Goal: Task Accomplishment & Management: Use online tool/utility

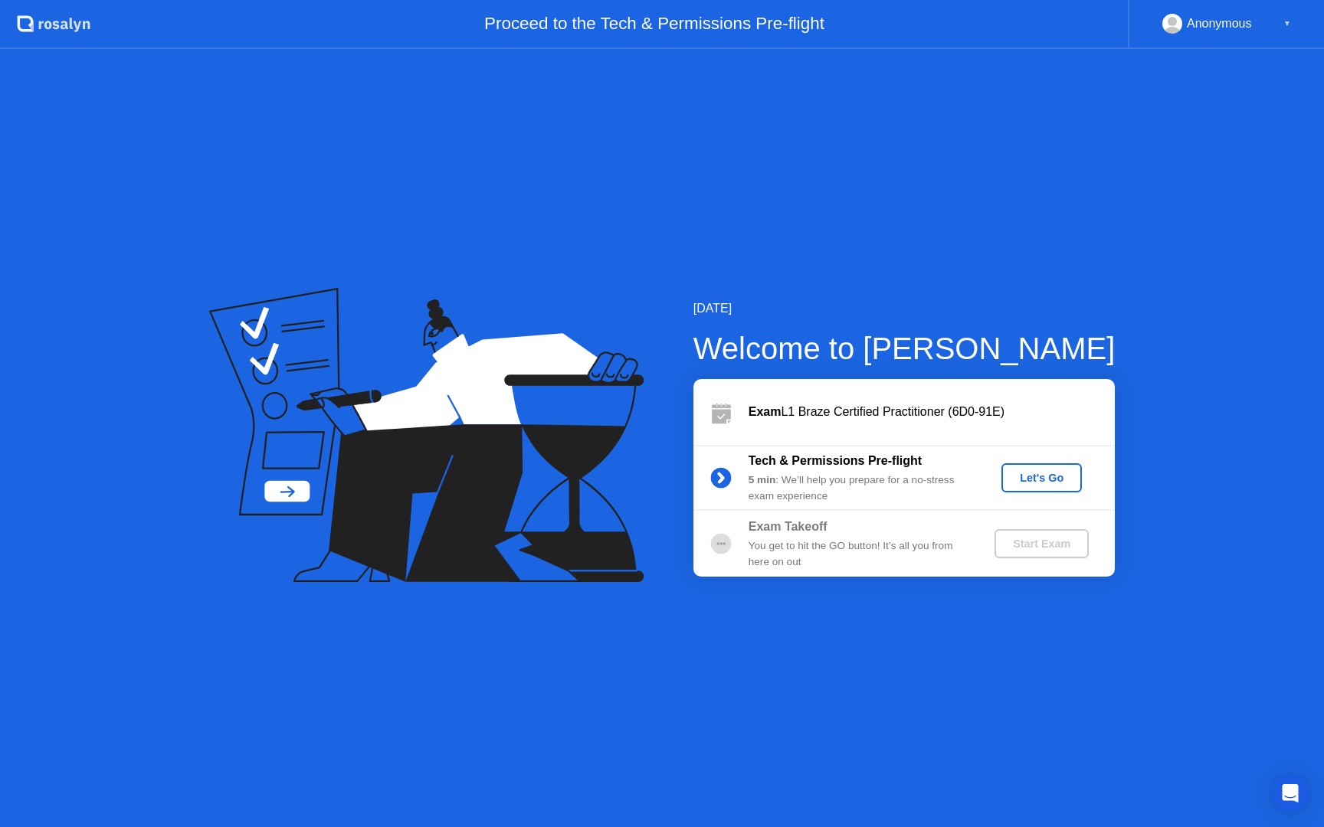
click at [1039, 475] on div "Let's Go" at bounding box center [1042, 478] width 68 height 12
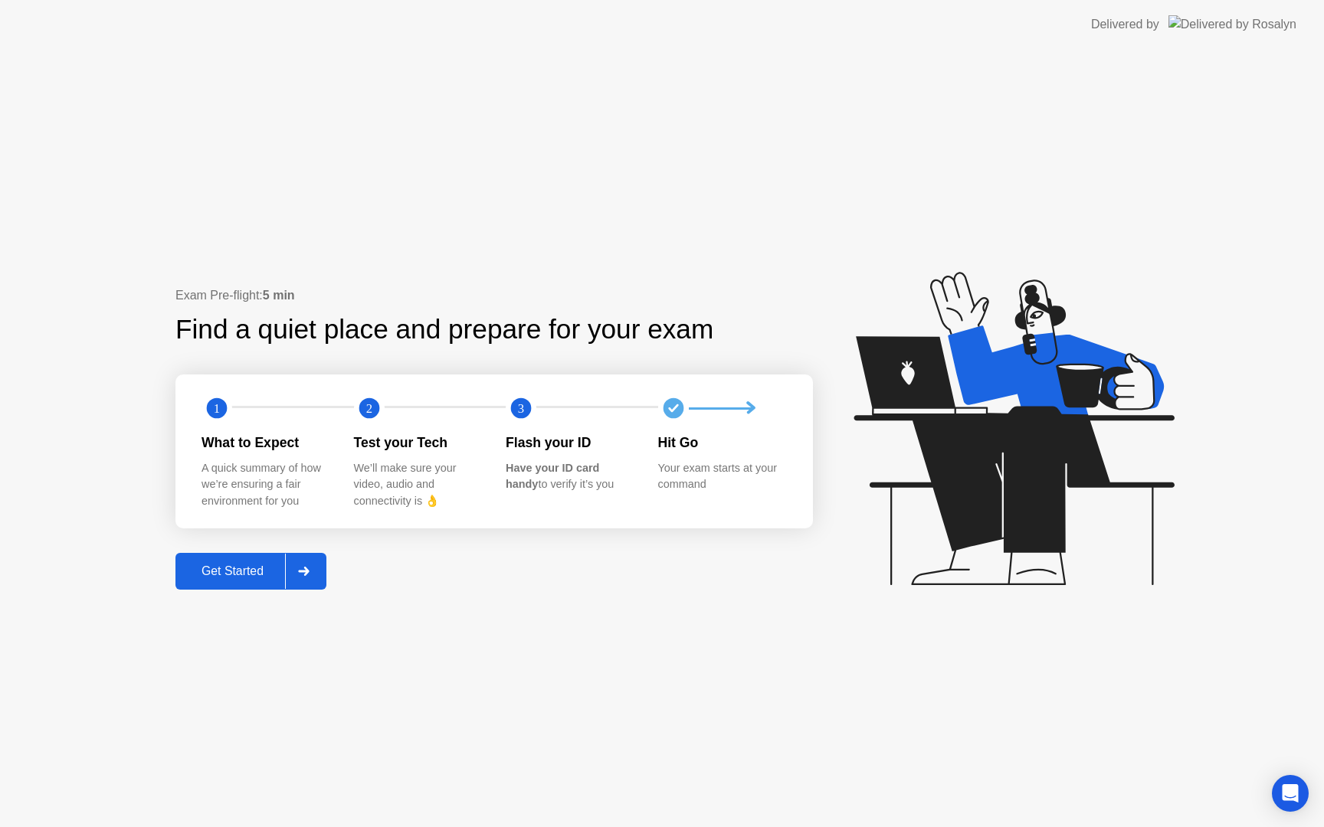
click at [303, 575] on icon at bounding box center [303, 571] width 11 height 9
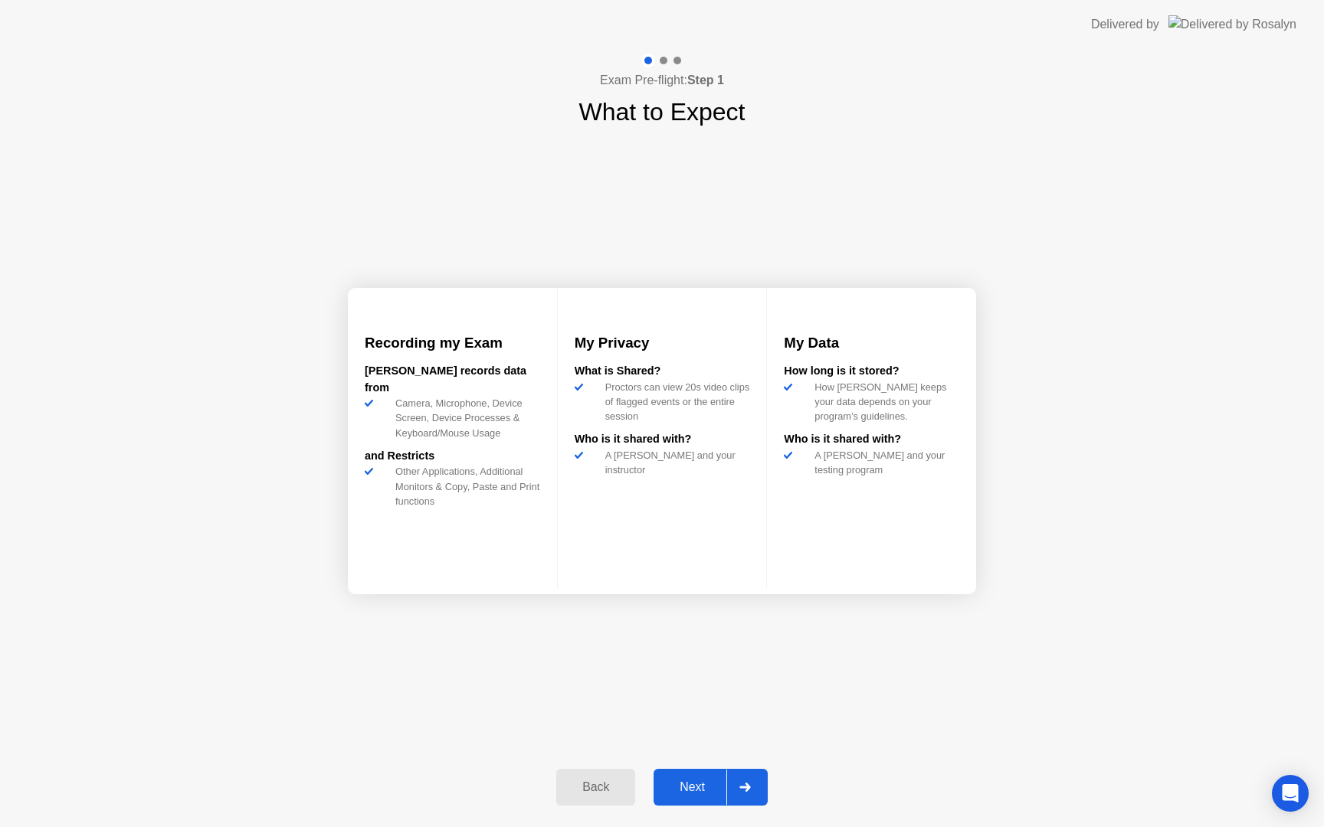
click at [748, 788] on icon at bounding box center [744, 787] width 11 height 9
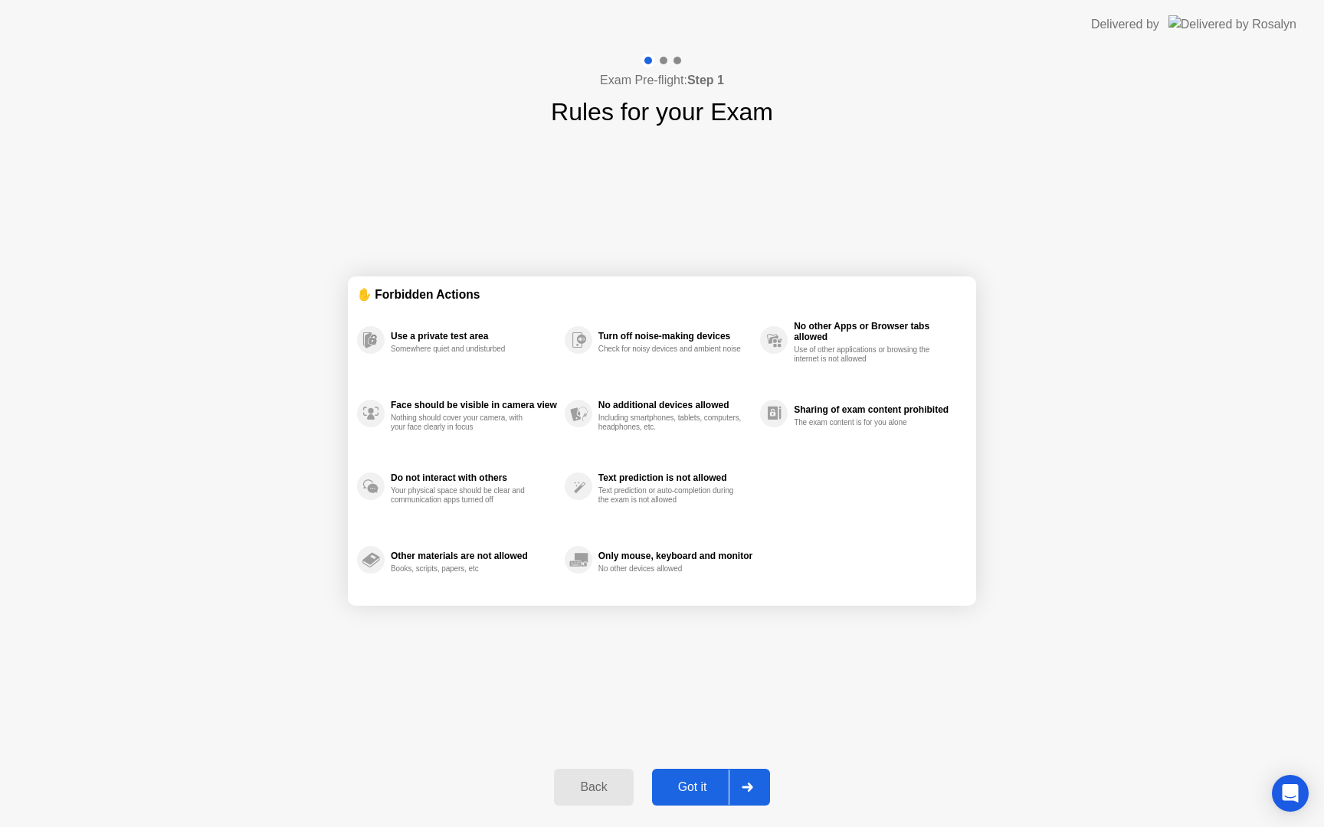
click at [747, 795] on div at bounding box center [747, 787] width 37 height 35
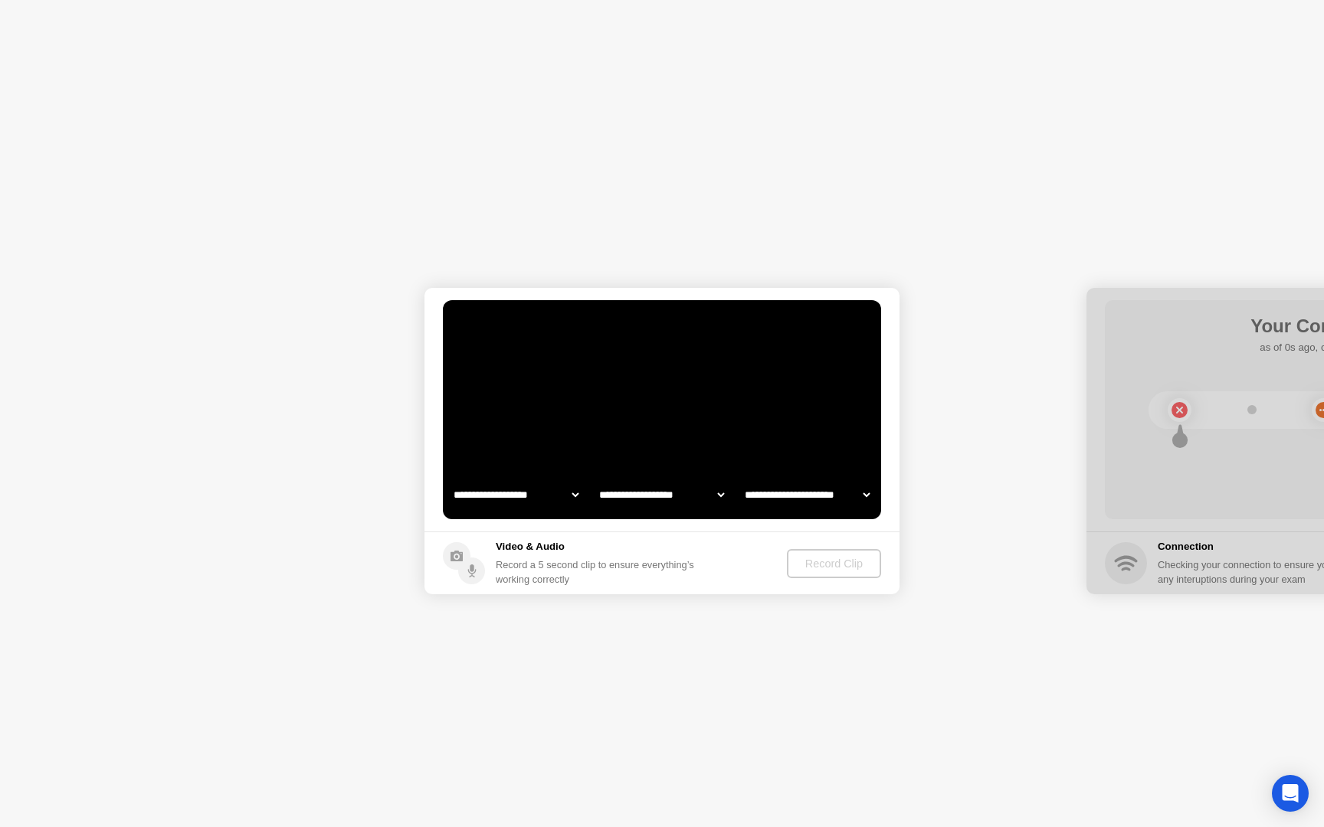
select select "**********"
select select "*******"
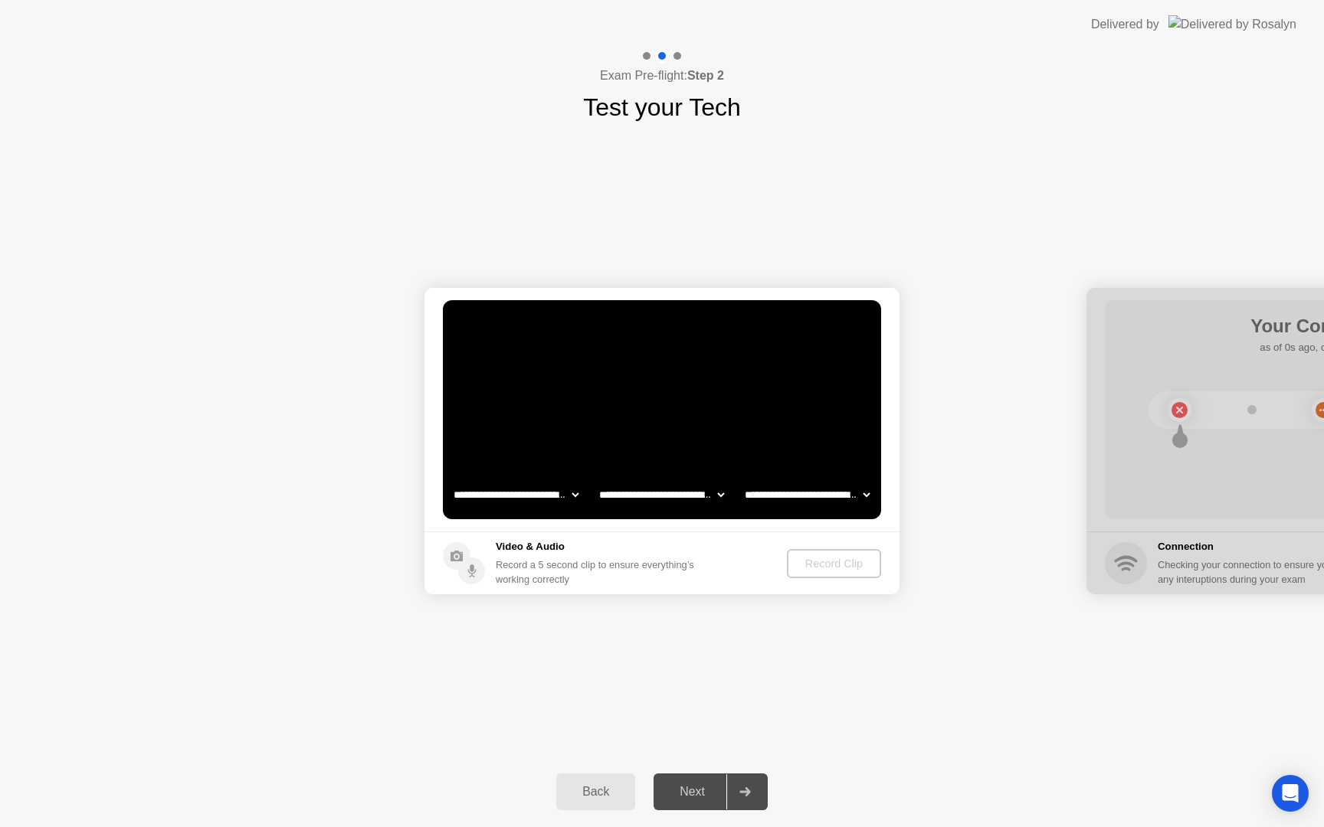
click at [573, 496] on select "**********" at bounding box center [516, 495] width 131 height 31
click at [1089, 310] on div at bounding box center [1323, 441] width 475 height 306
click at [797, 568] on div "Record Clip" at bounding box center [835, 564] width 82 height 12
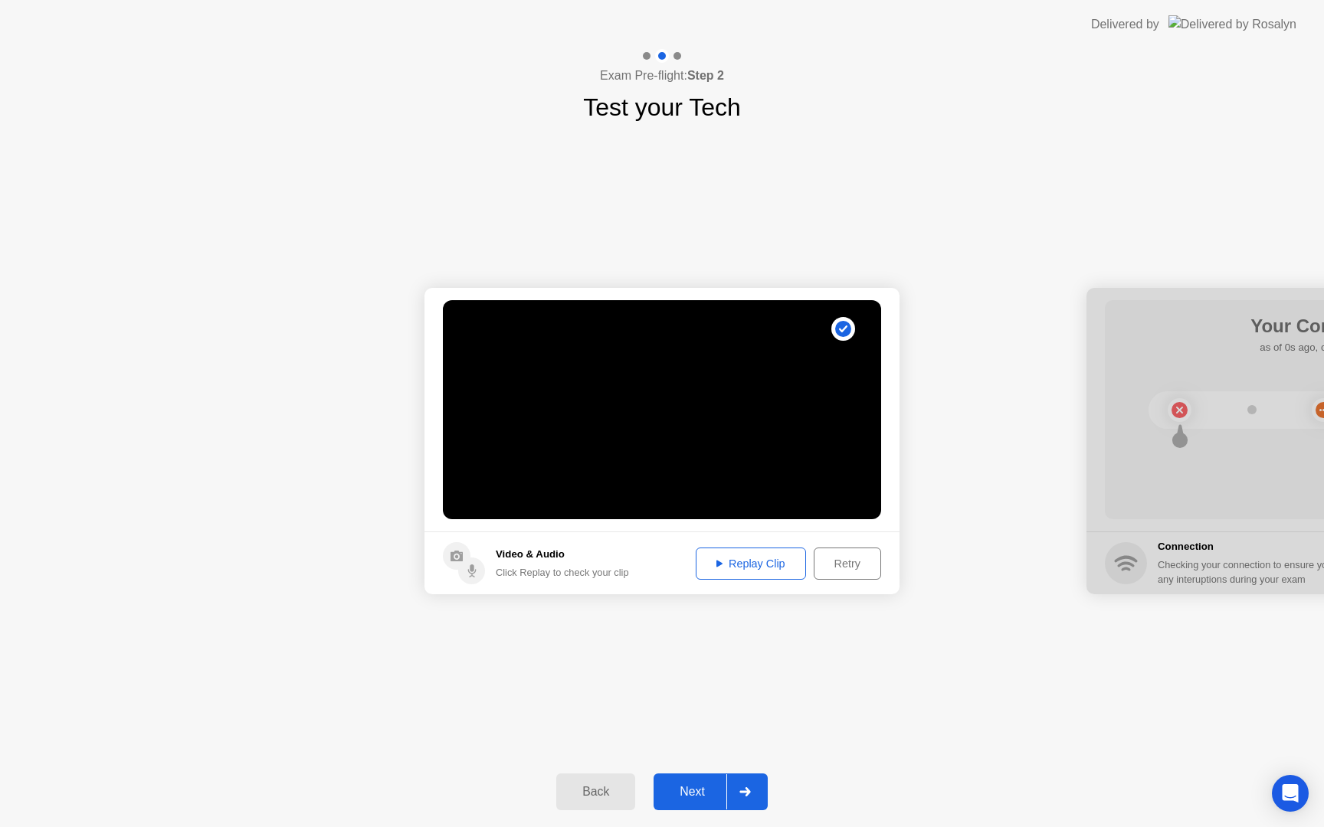
click at [759, 566] on div "Replay Clip" at bounding box center [751, 564] width 100 height 12
click at [860, 674] on div "**********" at bounding box center [662, 441] width 1324 height 631
click at [755, 782] on div at bounding box center [744, 792] width 37 height 35
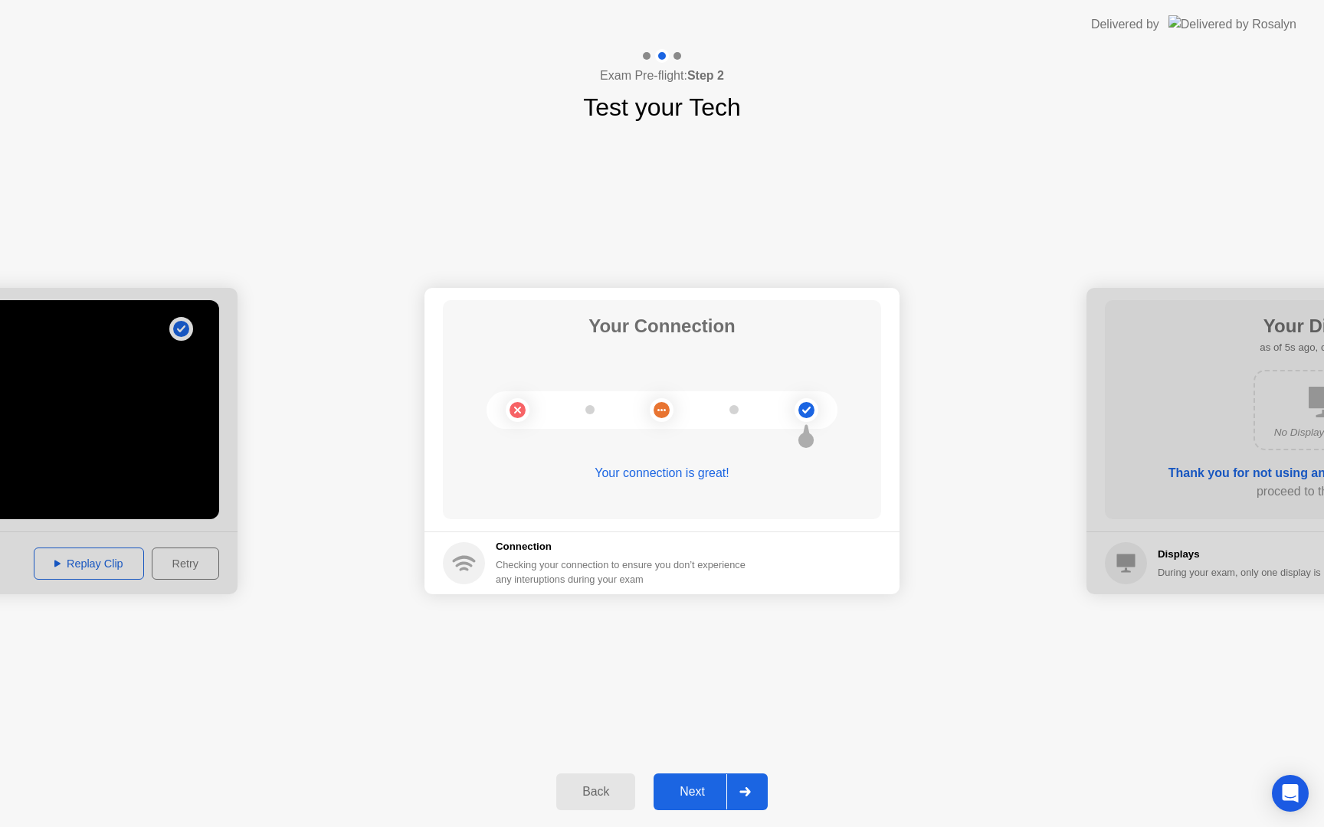
click at [755, 800] on div at bounding box center [744, 792] width 37 height 35
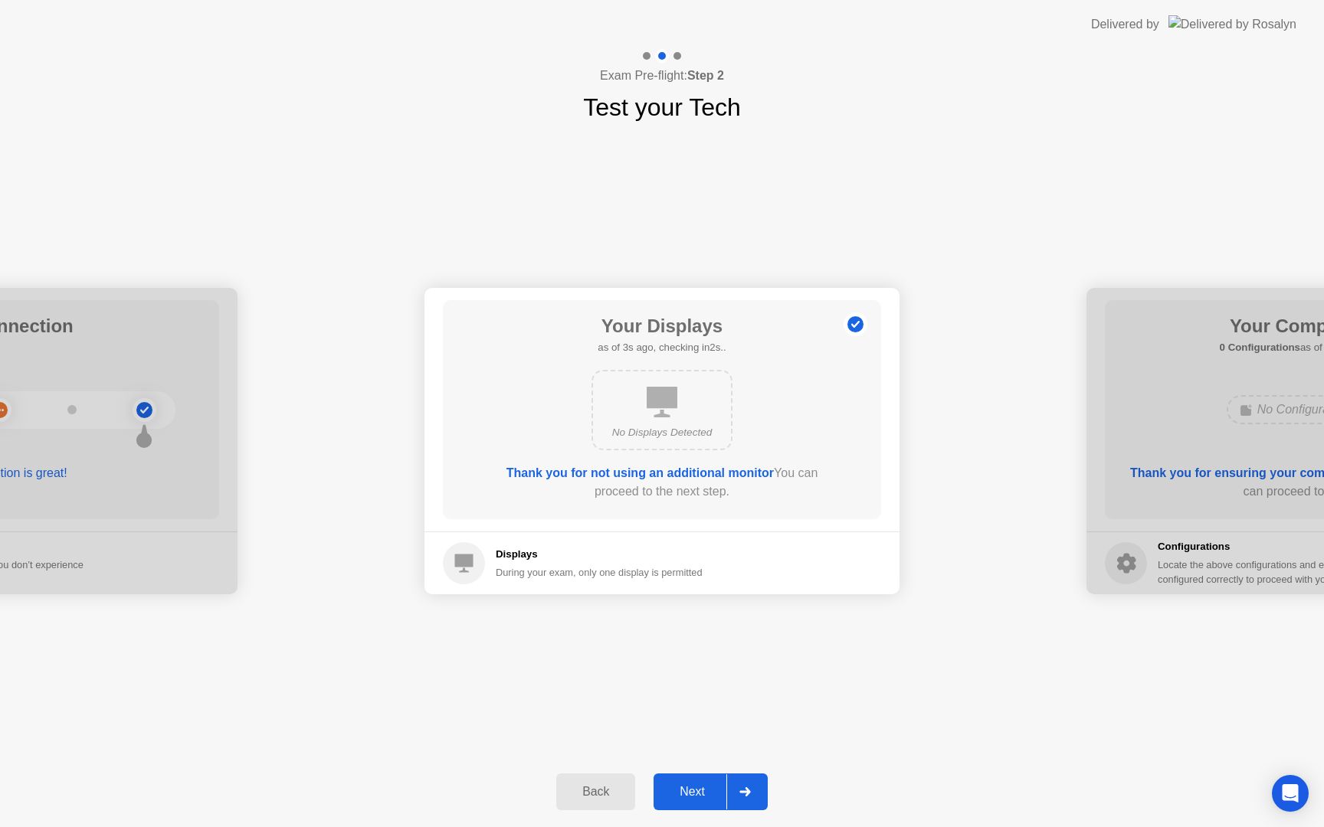
click at [752, 642] on div "**********" at bounding box center [662, 441] width 1324 height 631
click at [747, 790] on icon at bounding box center [744, 792] width 11 height 9
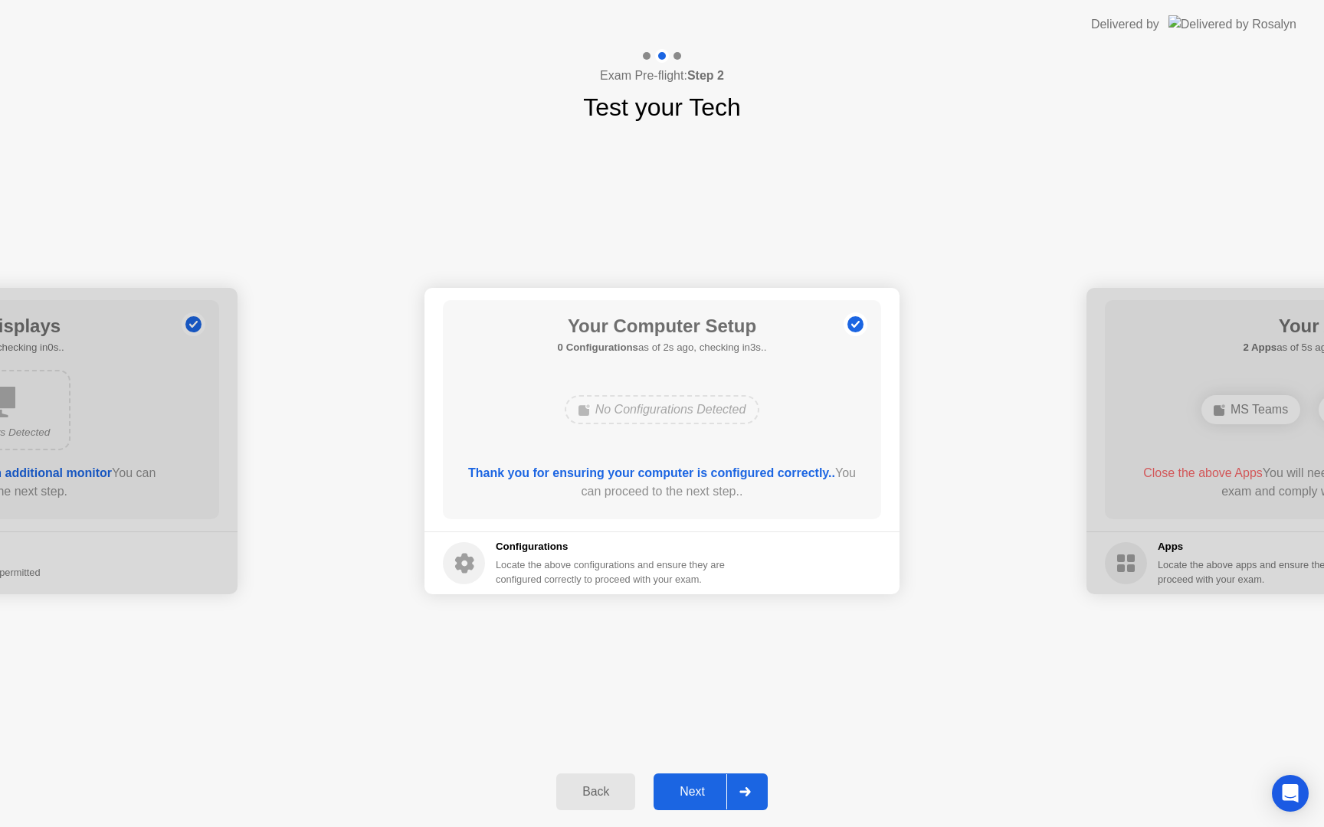
click at [749, 785] on div at bounding box center [744, 792] width 37 height 35
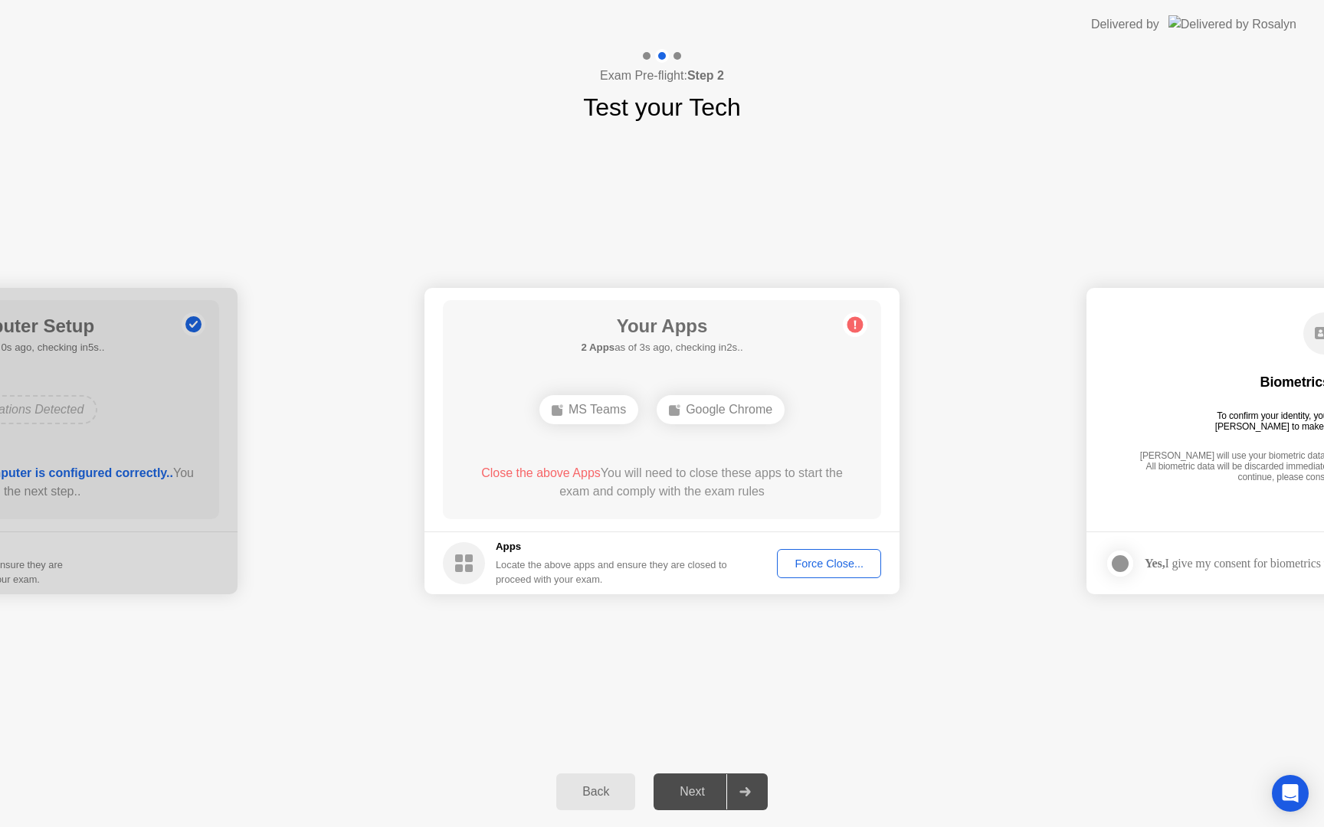
click at [994, 626] on div "**********" at bounding box center [662, 441] width 1324 height 631
click at [856, 339] on div "Your Apps 2 Apps as of 4s ago, checking in1s.. MS Teams Google Chrome Close the…" at bounding box center [662, 409] width 438 height 219
click at [856, 330] on circle at bounding box center [855, 325] width 16 height 16
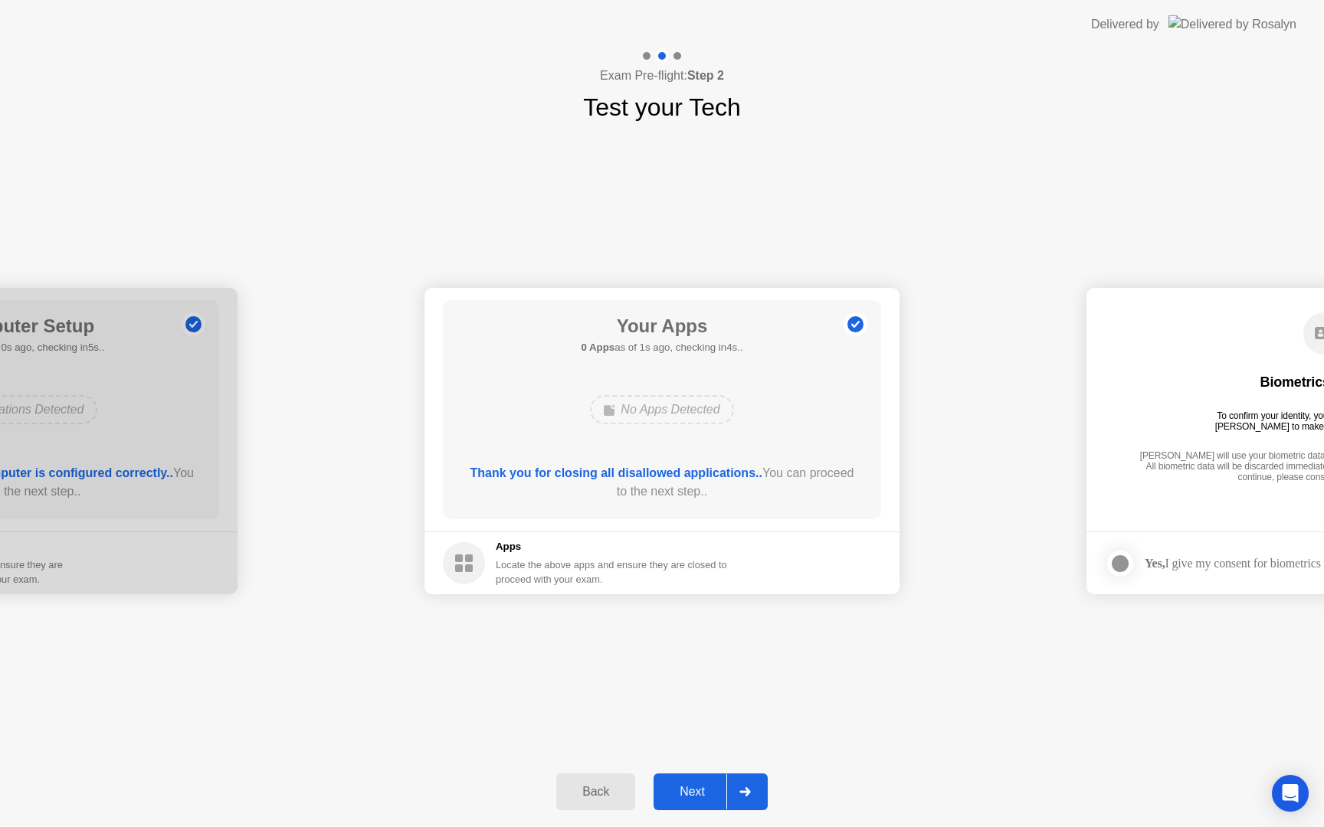
click at [748, 811] on div "Back Next" at bounding box center [662, 792] width 1324 height 70
click at [750, 799] on div at bounding box center [744, 792] width 37 height 35
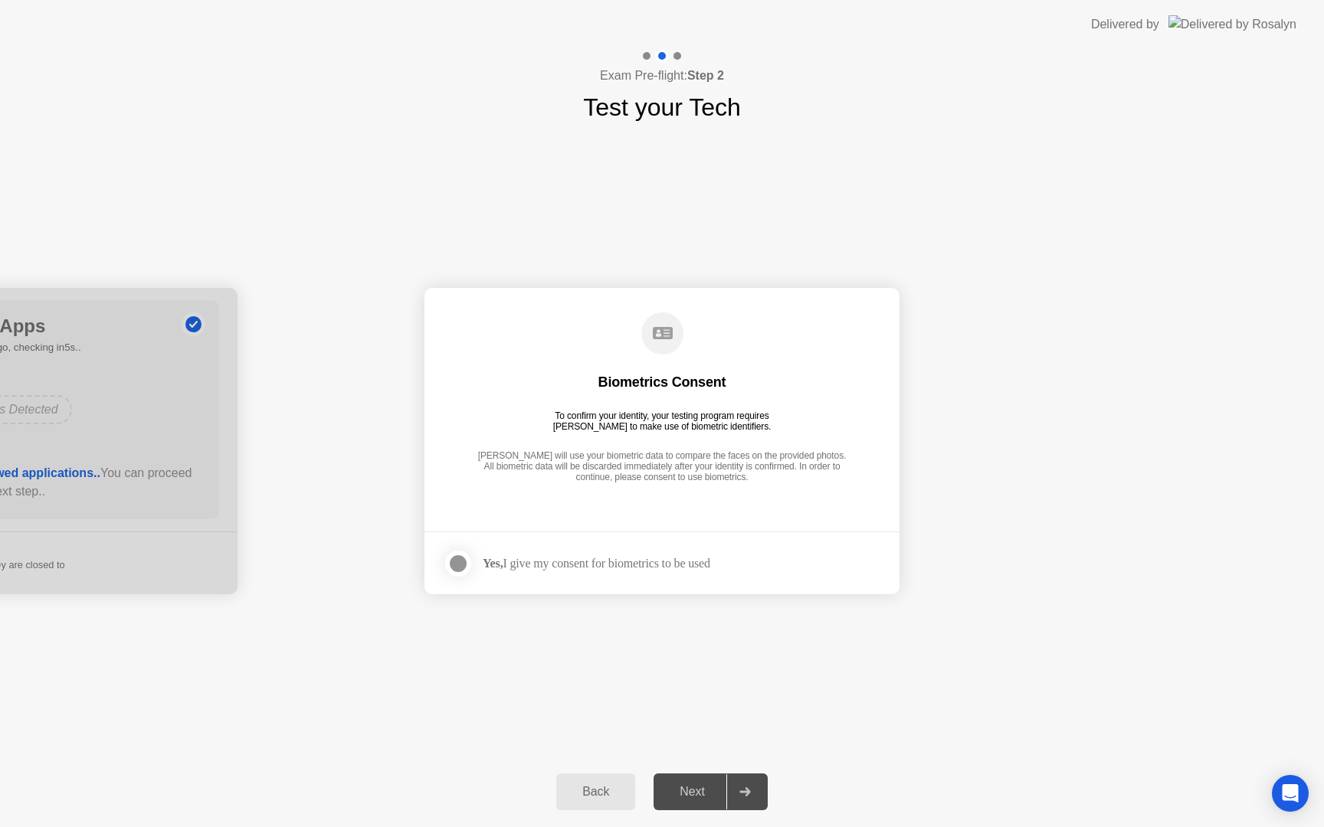
click at [476, 562] on label at bounding box center [463, 564] width 40 height 31
click at [766, 791] on button "Next" at bounding box center [711, 792] width 114 height 37
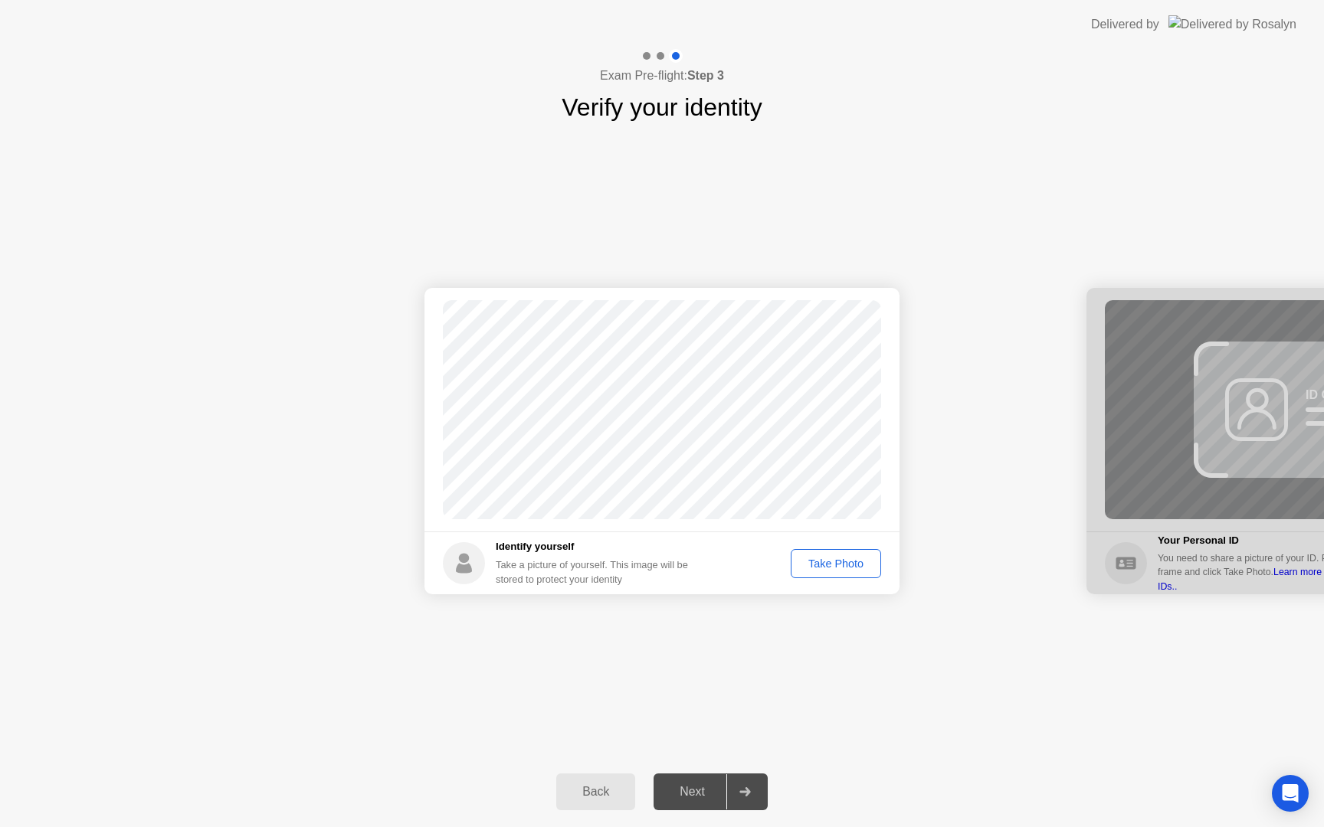
click at [833, 570] on div "Take Photo" at bounding box center [836, 564] width 80 height 12
click at [860, 558] on div "Retake" at bounding box center [846, 564] width 60 height 12
click at [855, 565] on div "Take Photo" at bounding box center [836, 564] width 80 height 12
click at [750, 795] on icon at bounding box center [744, 792] width 11 height 9
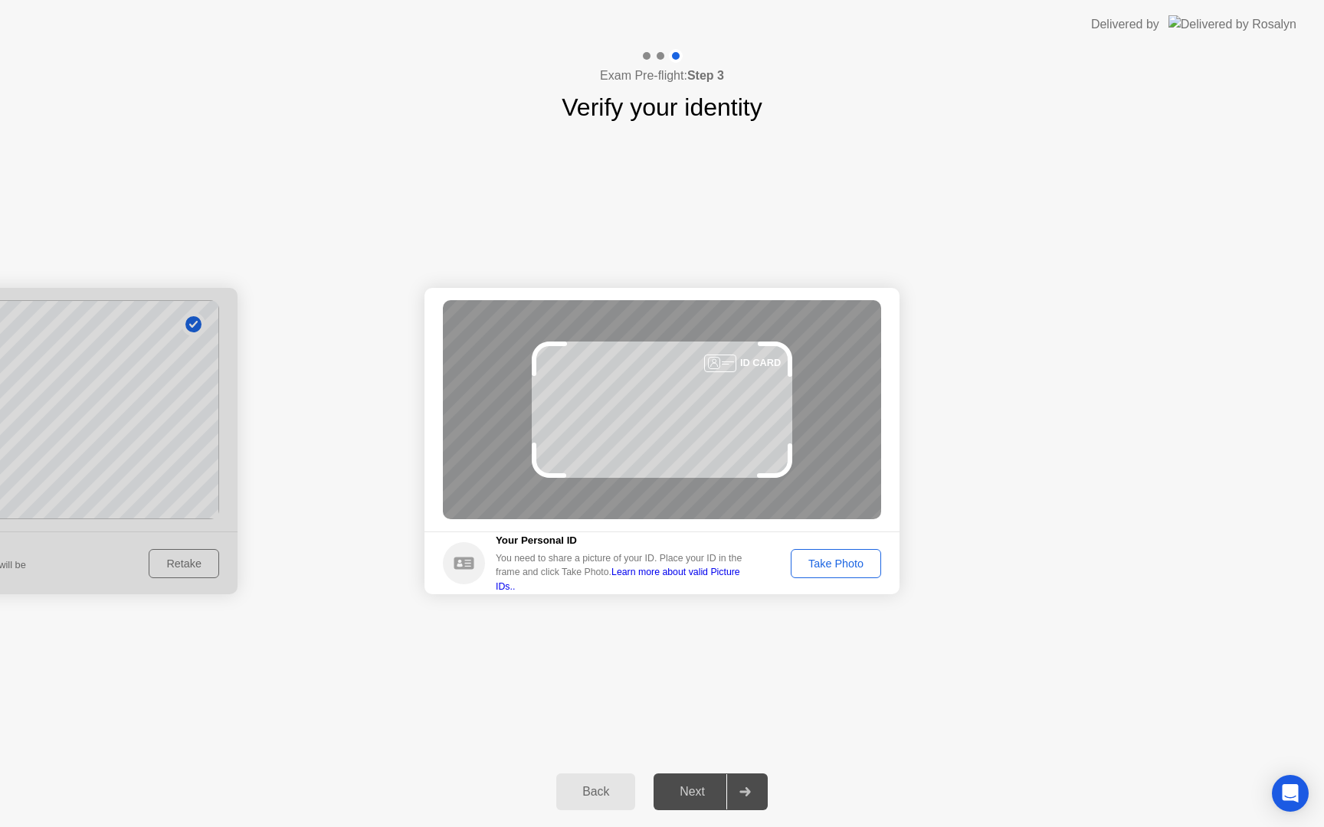
click at [854, 572] on button "Take Photo" at bounding box center [836, 563] width 90 height 29
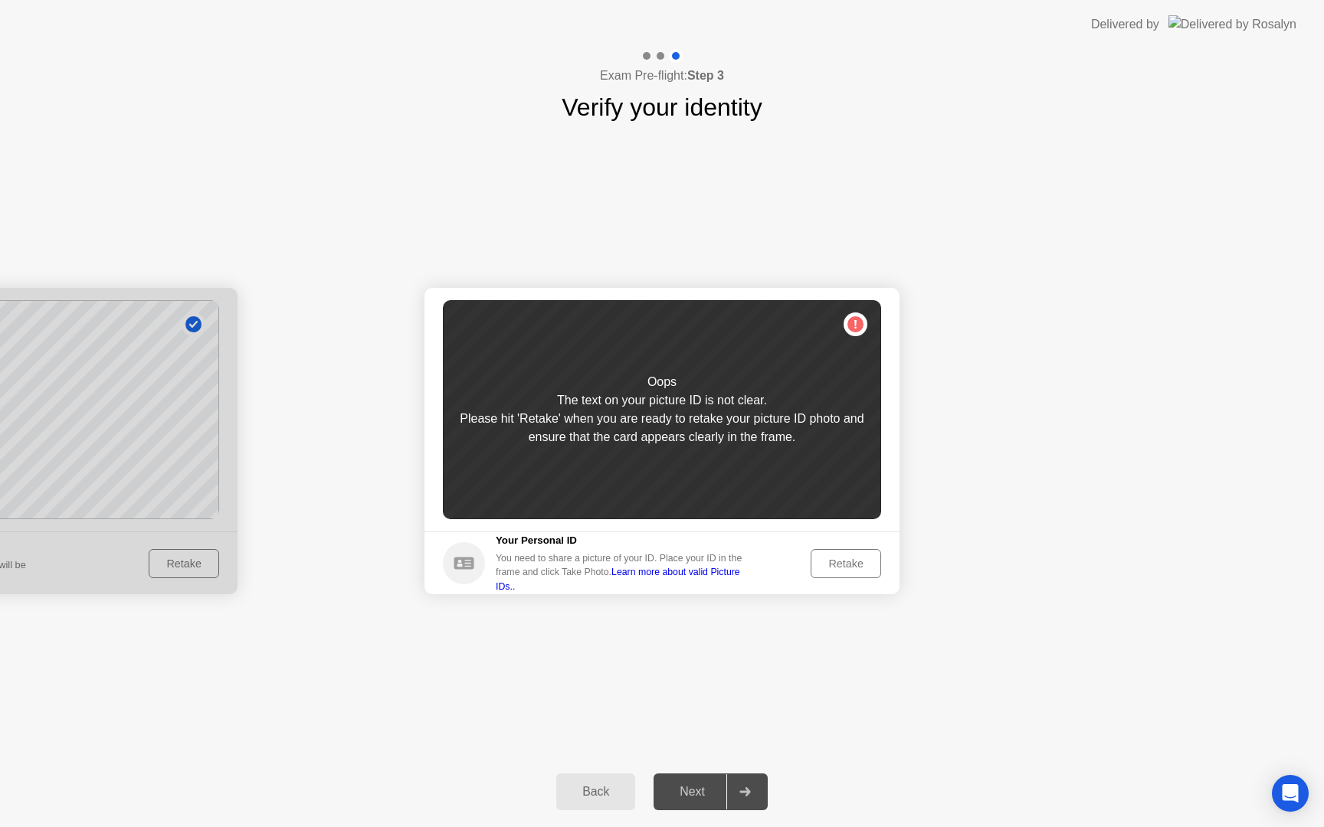
click at [857, 570] on div "Retake" at bounding box center [846, 564] width 60 height 12
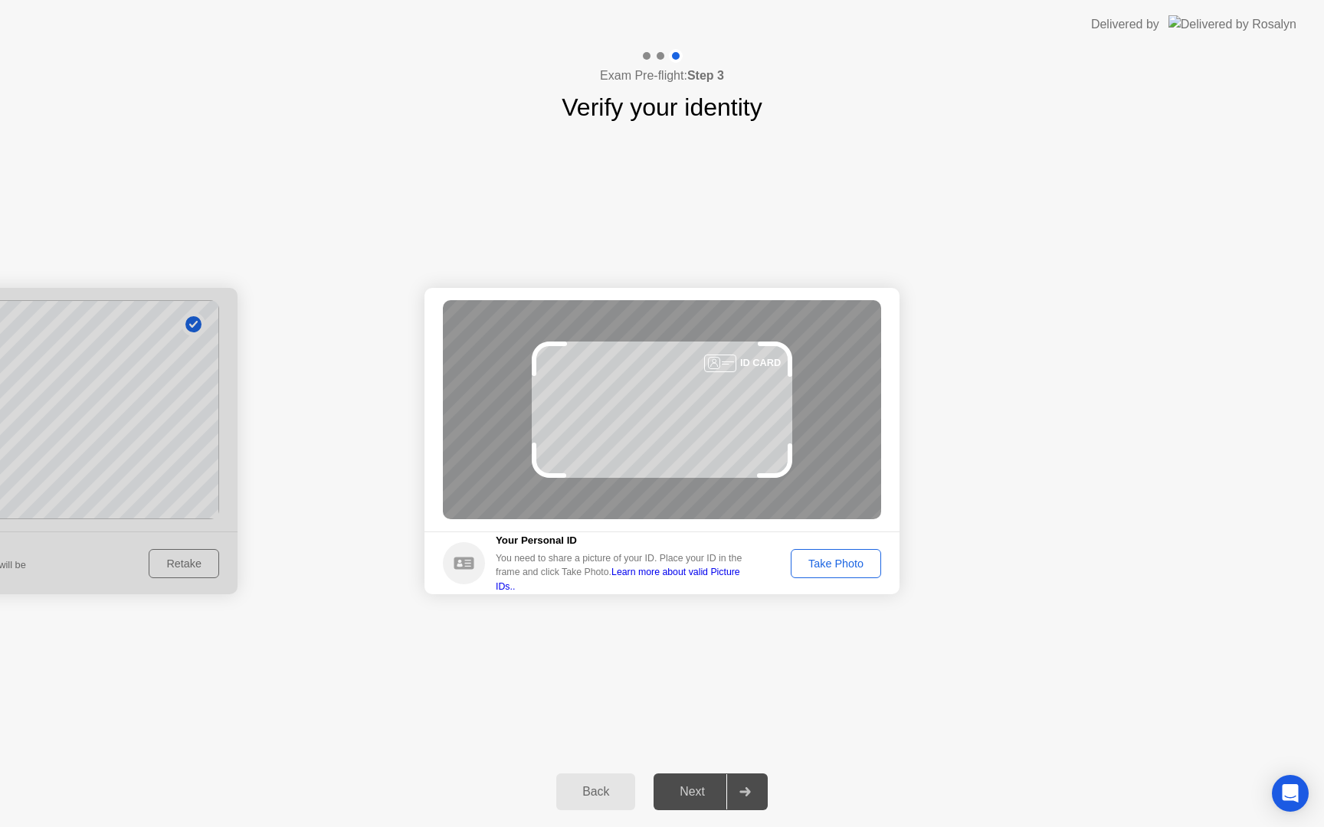
click at [857, 570] on div "Take Photo" at bounding box center [836, 564] width 80 height 12
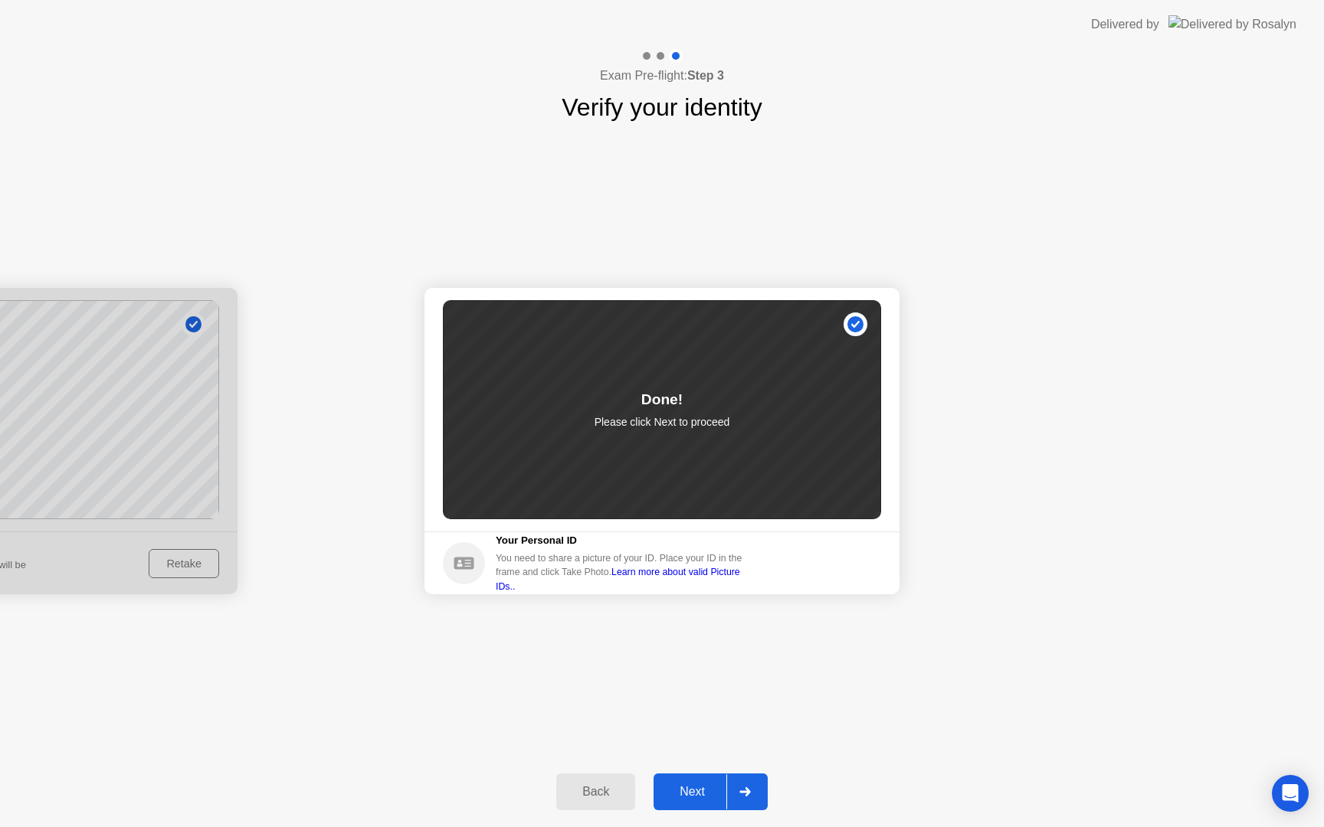
click at [755, 791] on div at bounding box center [744, 792] width 37 height 35
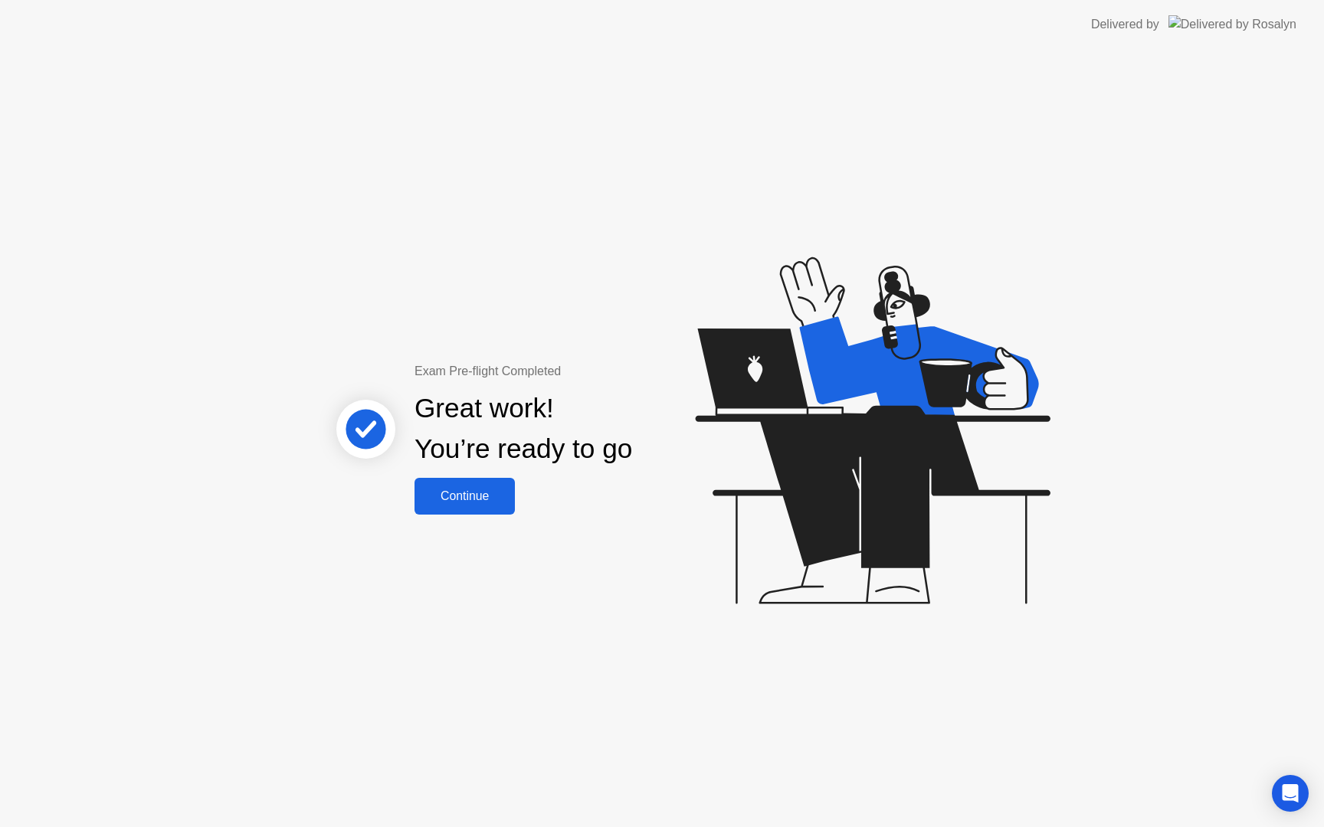
click at [492, 500] on div "Continue" at bounding box center [464, 497] width 91 height 14
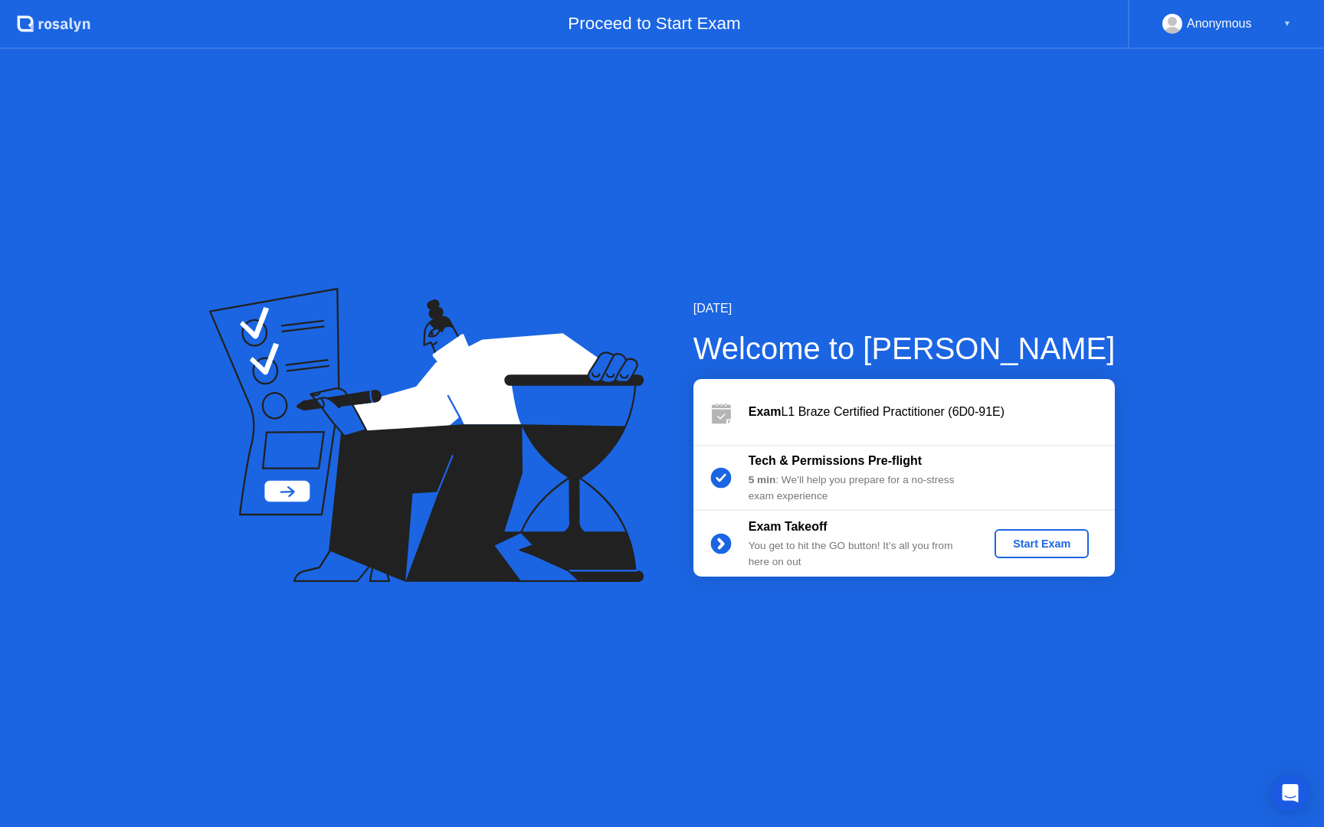
click at [1081, 418] on div "Exam L1 Braze Certified Practitioner (6D0-91E)" at bounding box center [932, 412] width 366 height 18
click at [1074, 540] on div "Start Exam" at bounding box center [1042, 544] width 82 height 12
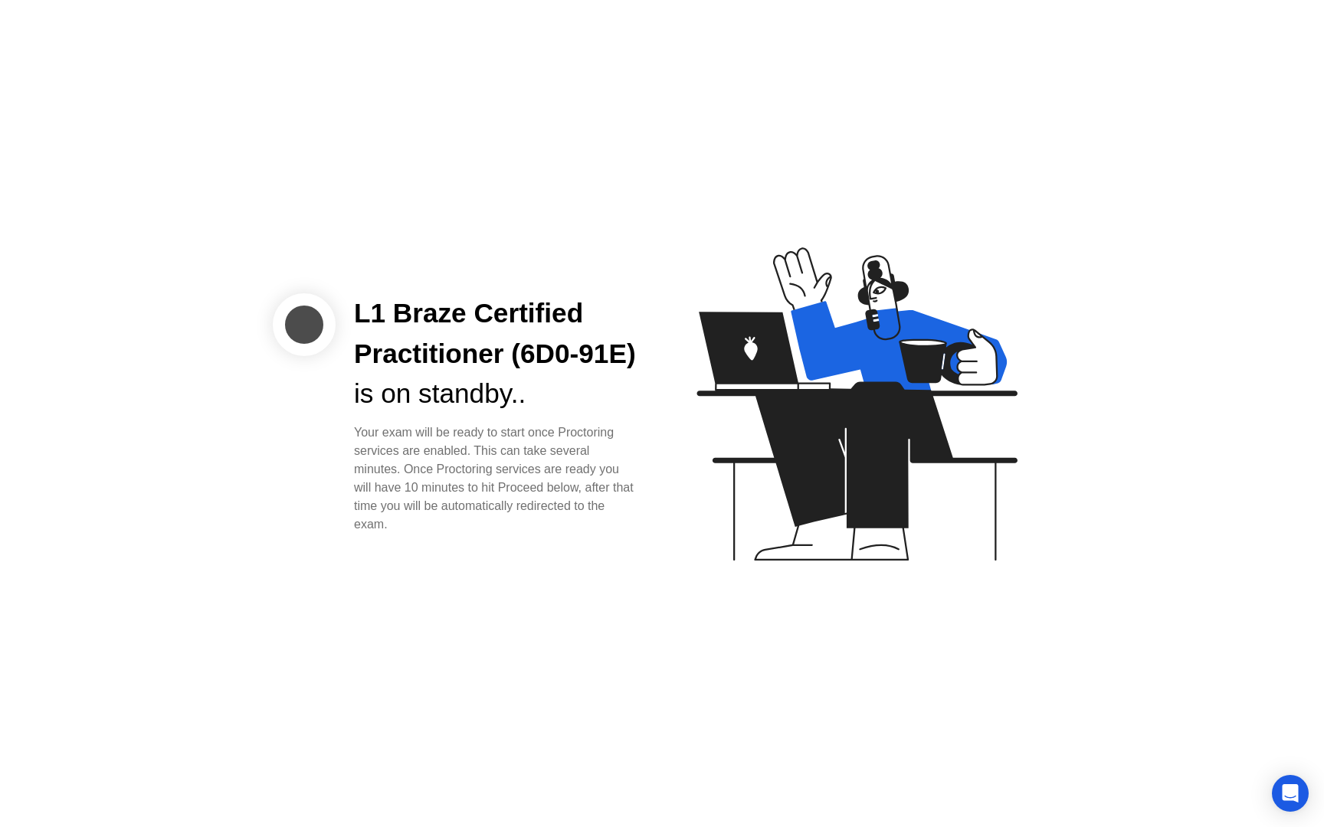
click at [641, 376] on div "L1 Braze Certified Practitioner (6D0-91E) is on standby.. Your exam will be rea…" at bounding box center [496, 413] width 320 height 241
click at [608, 758] on div "L1 Braze Certified Practitioner (6D0-91E) is on standby.. Your exam will be rea…" at bounding box center [662, 413] width 1324 height 827
click at [680, 583] on icon at bounding box center [853, 411] width 395 height 392
drag, startPoint x: 418, startPoint y: 549, endPoint x: 353, endPoint y: 284, distance: 272.0
click at [352, 293] on div "L1 Braze Certified Practitioner (6D0-91E) is on standby.. Your exam will be rea…" at bounding box center [496, 413] width 320 height 241
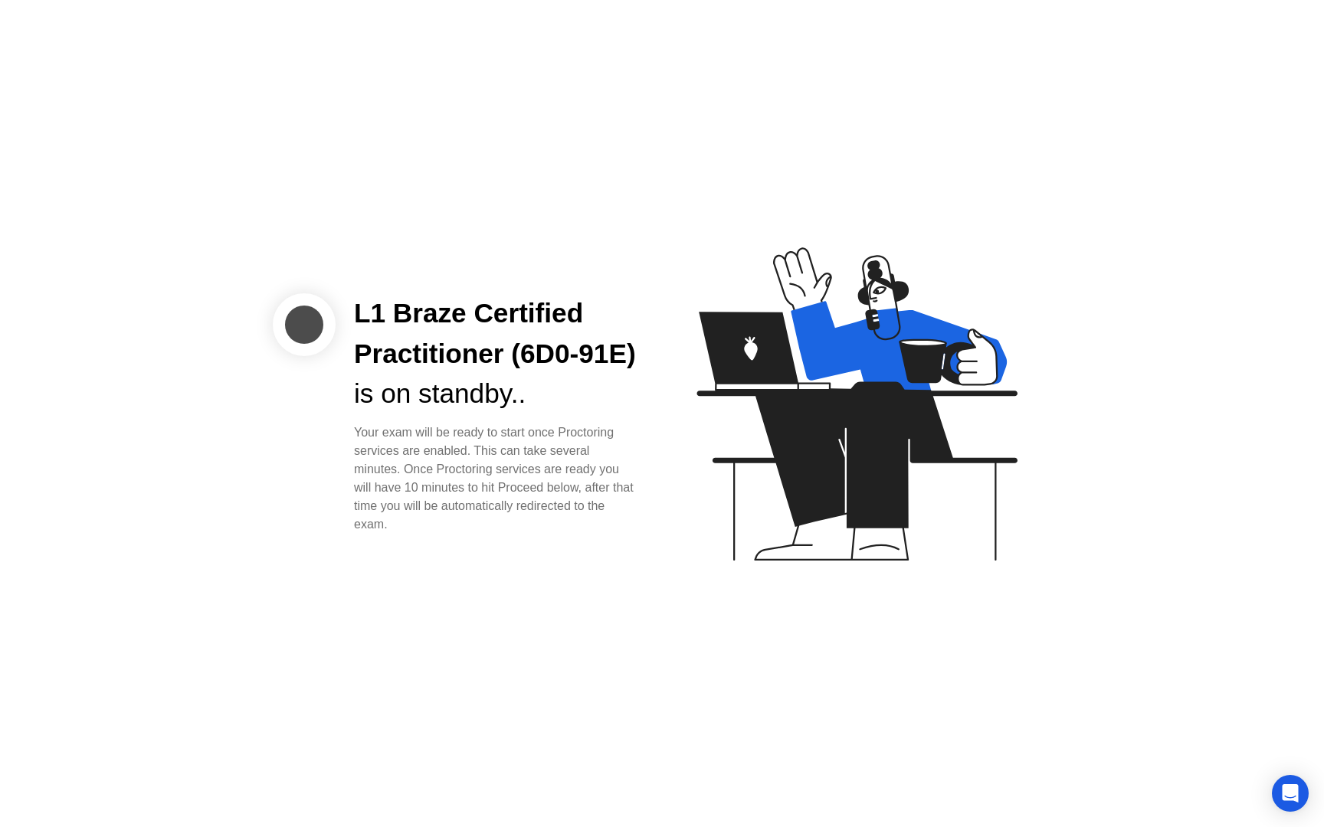
click at [353, 293] on div "L1 Braze Certified Practitioner (6D0-91E) is on standby.. Your exam will be rea…" at bounding box center [496, 413] width 320 height 241
click at [1288, 788] on icon "Open Intercom Messenger" at bounding box center [1290, 794] width 18 height 20
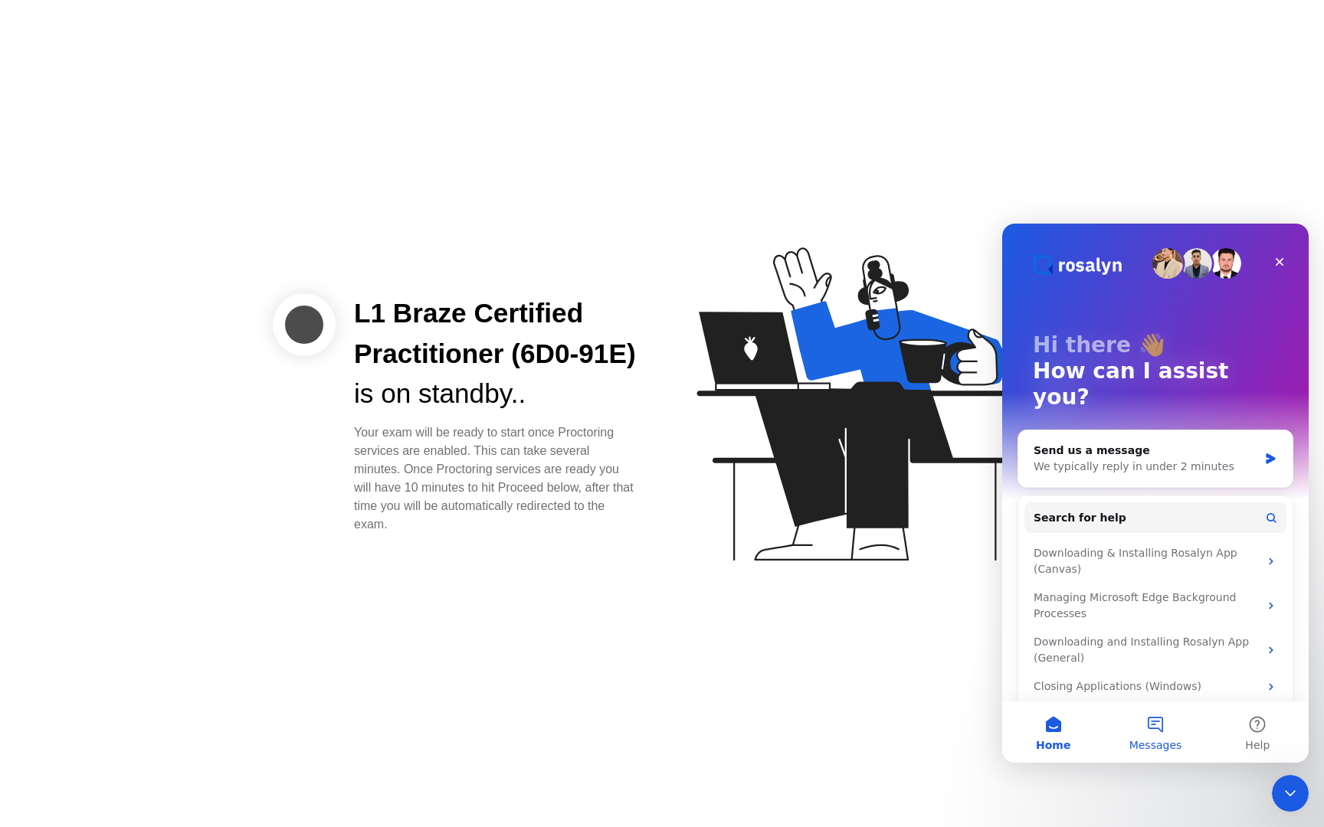
click at [1165, 726] on button "Messages" at bounding box center [1155, 732] width 102 height 61
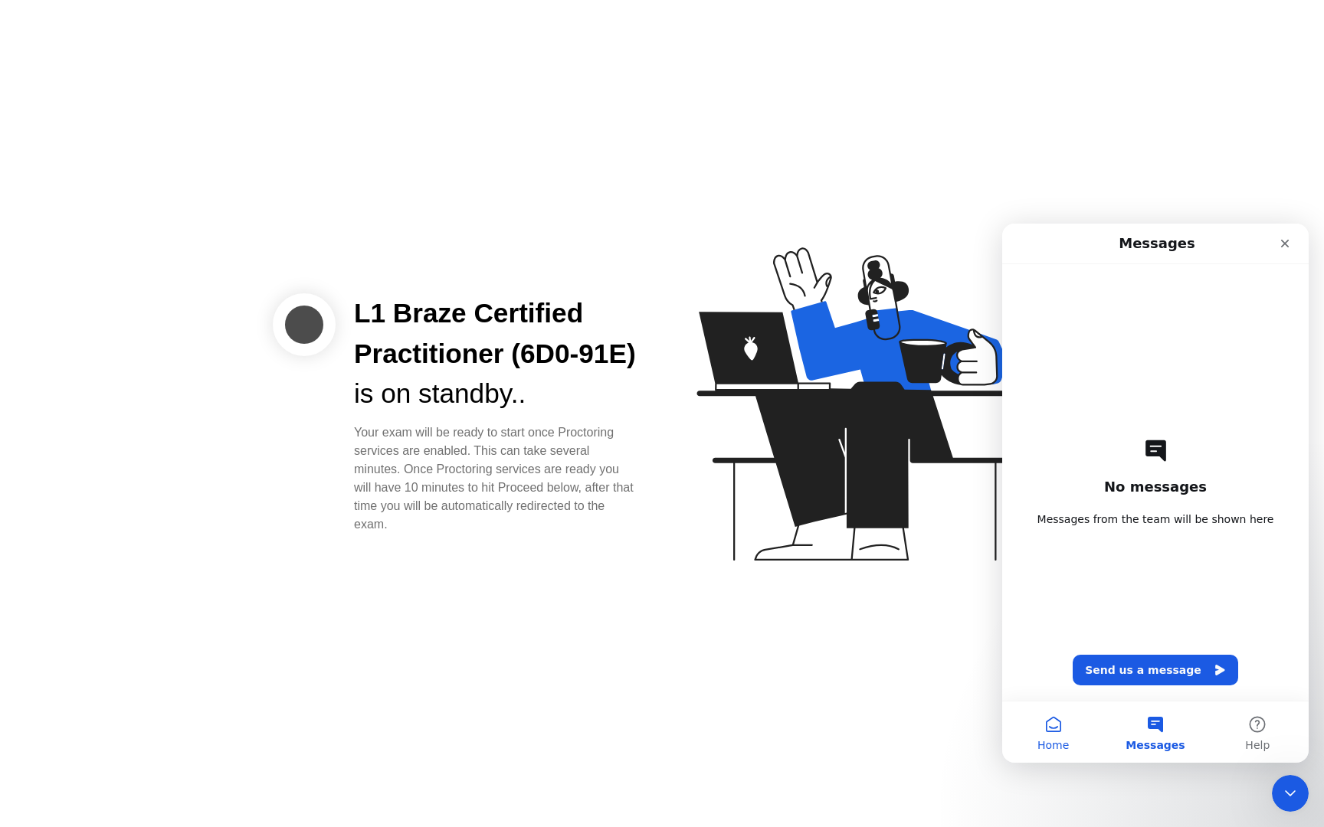
click at [1073, 732] on button "Home" at bounding box center [1053, 732] width 102 height 61
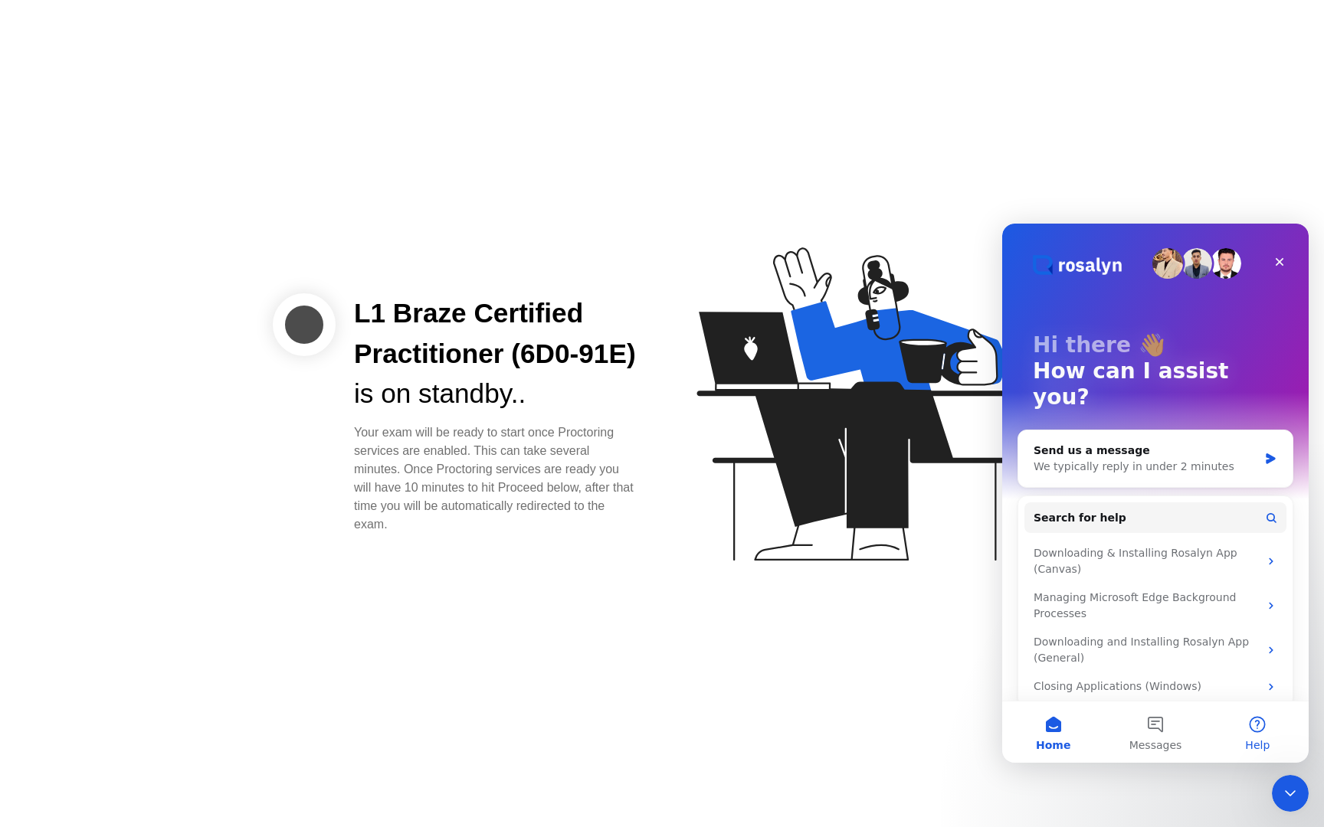
click at [1244, 736] on button "Help" at bounding box center [1258, 732] width 102 height 61
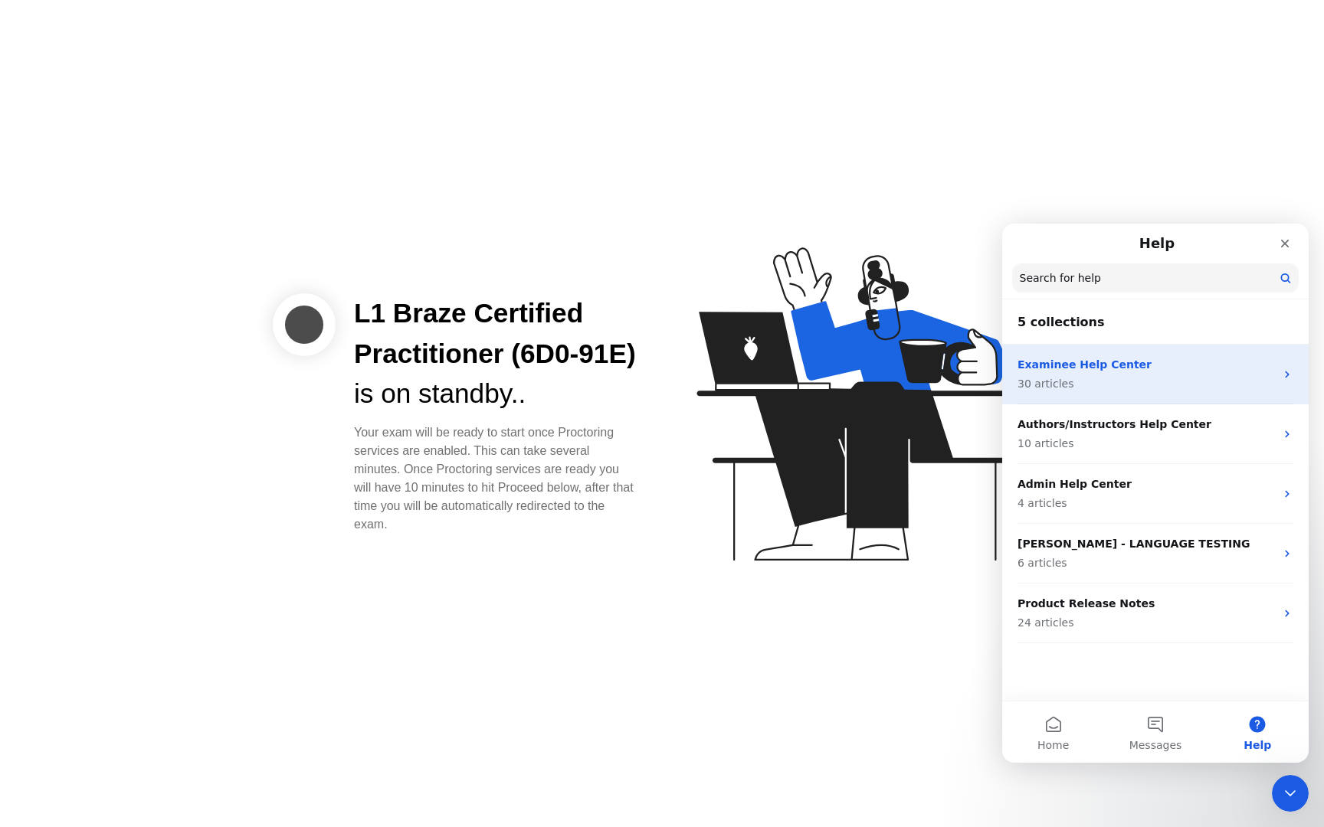
click at [1288, 374] on icon "Intercom messenger" at bounding box center [1287, 374] width 4 height 7
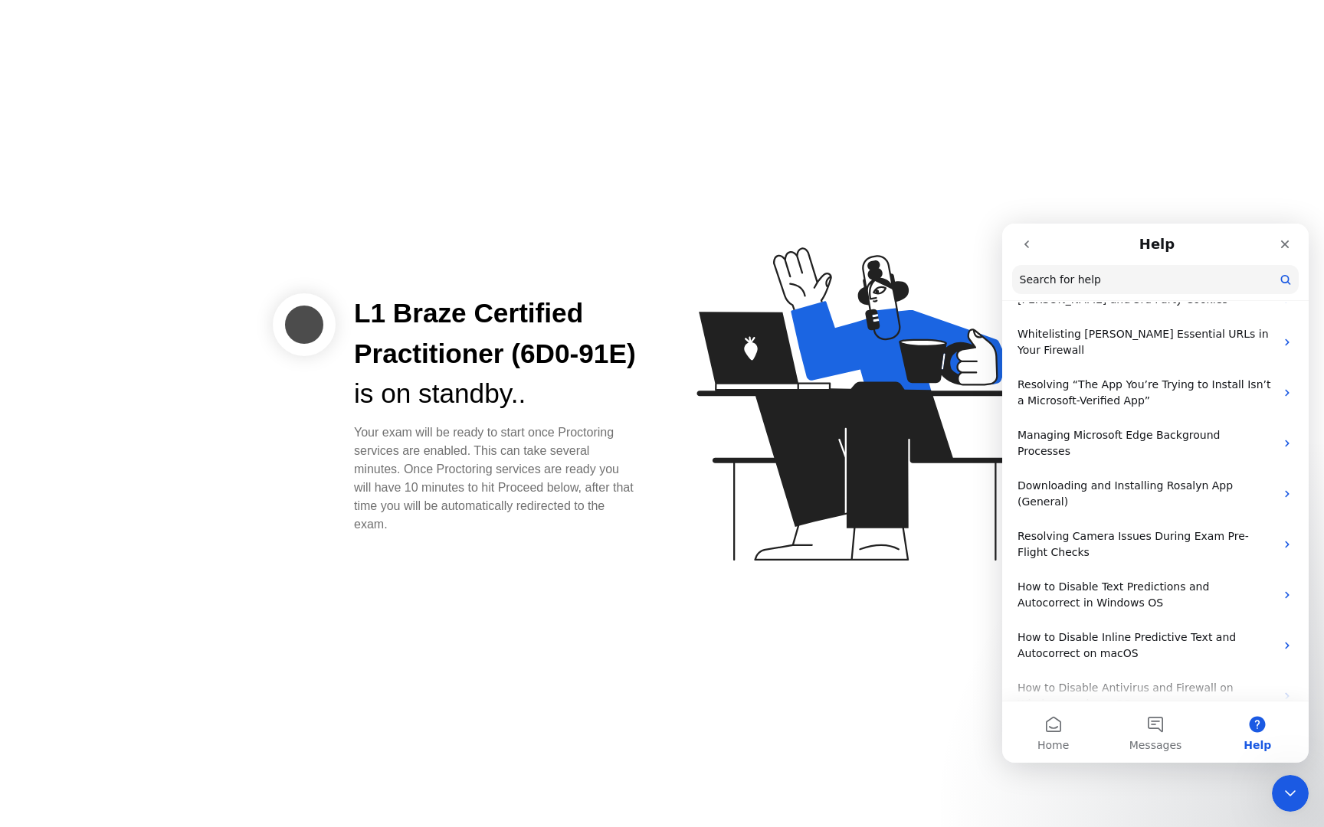
scroll to position [823, 0]
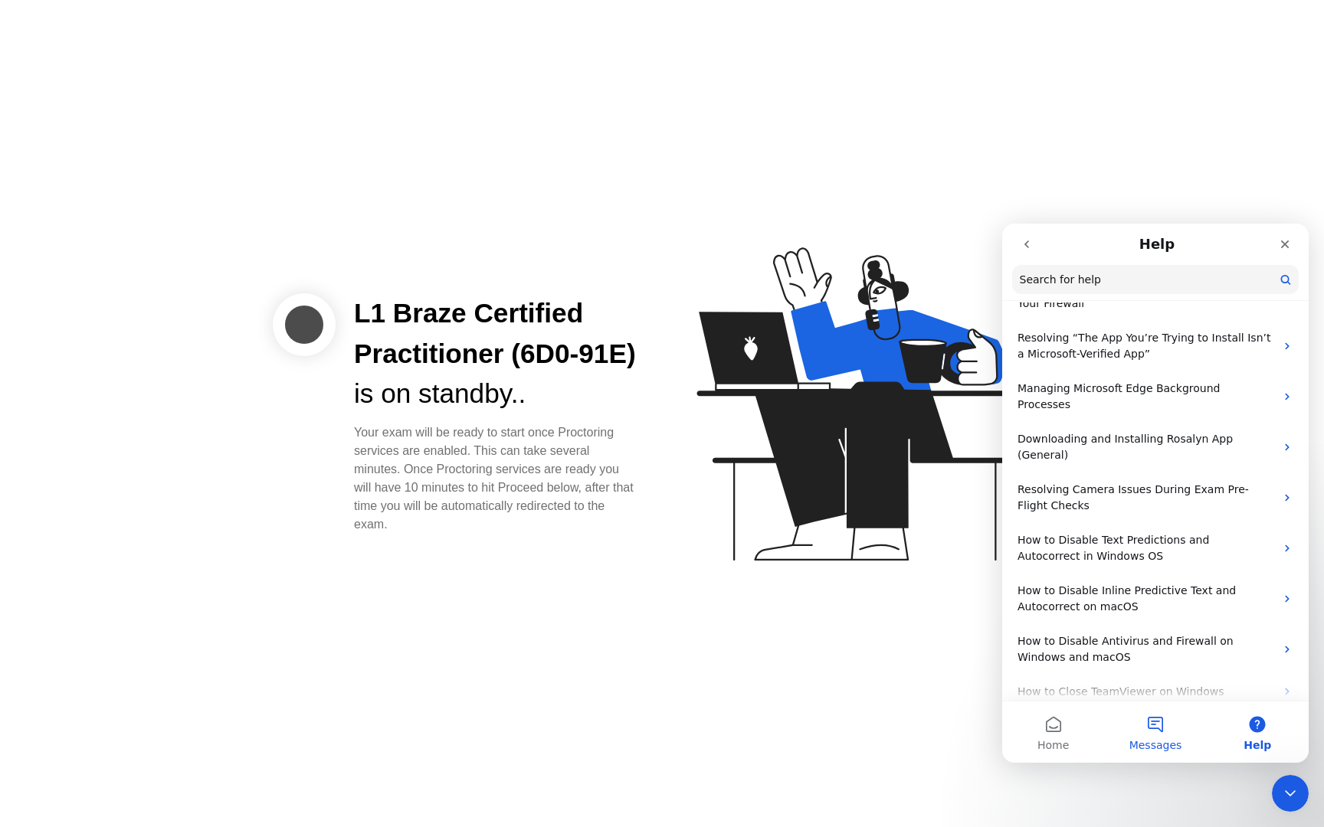
click at [1155, 733] on button "Messages" at bounding box center [1155, 732] width 102 height 61
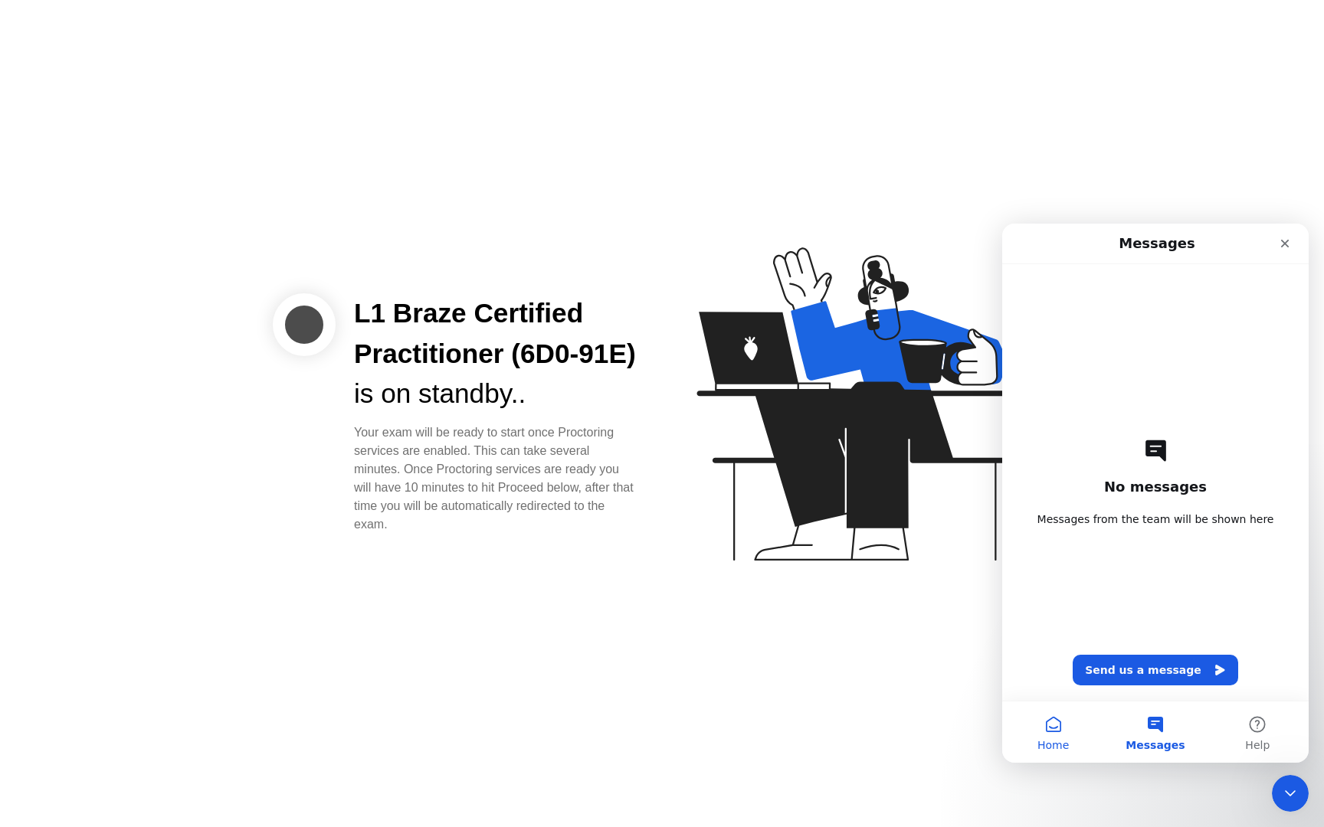
click at [1070, 734] on button "Home" at bounding box center [1053, 732] width 102 height 61
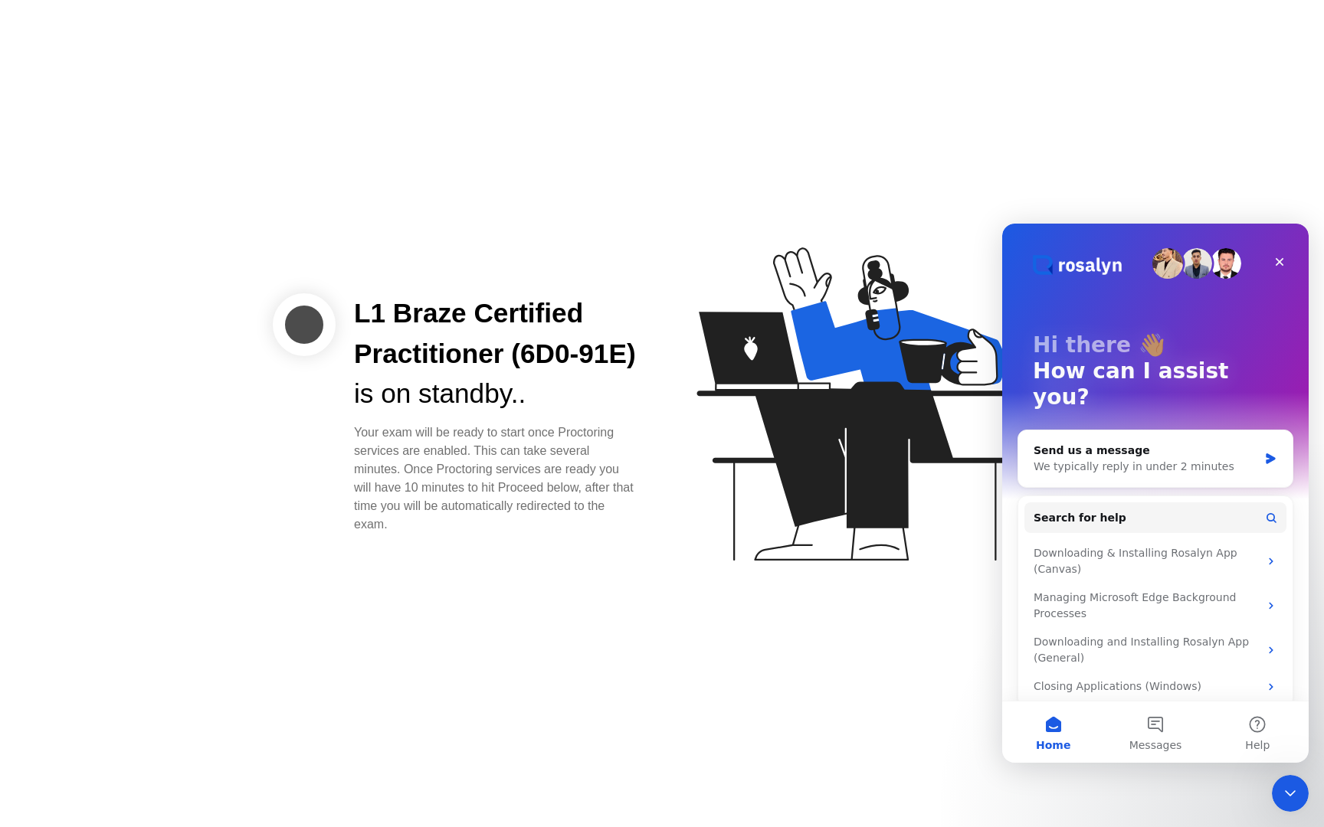
click at [920, 630] on div "L1 Braze Certified Practitioner (6D0-91E) is on standby.. Your exam will be rea…" at bounding box center [662, 413] width 1324 height 827
click at [1282, 261] on icon "Close" at bounding box center [1279, 262] width 12 height 12
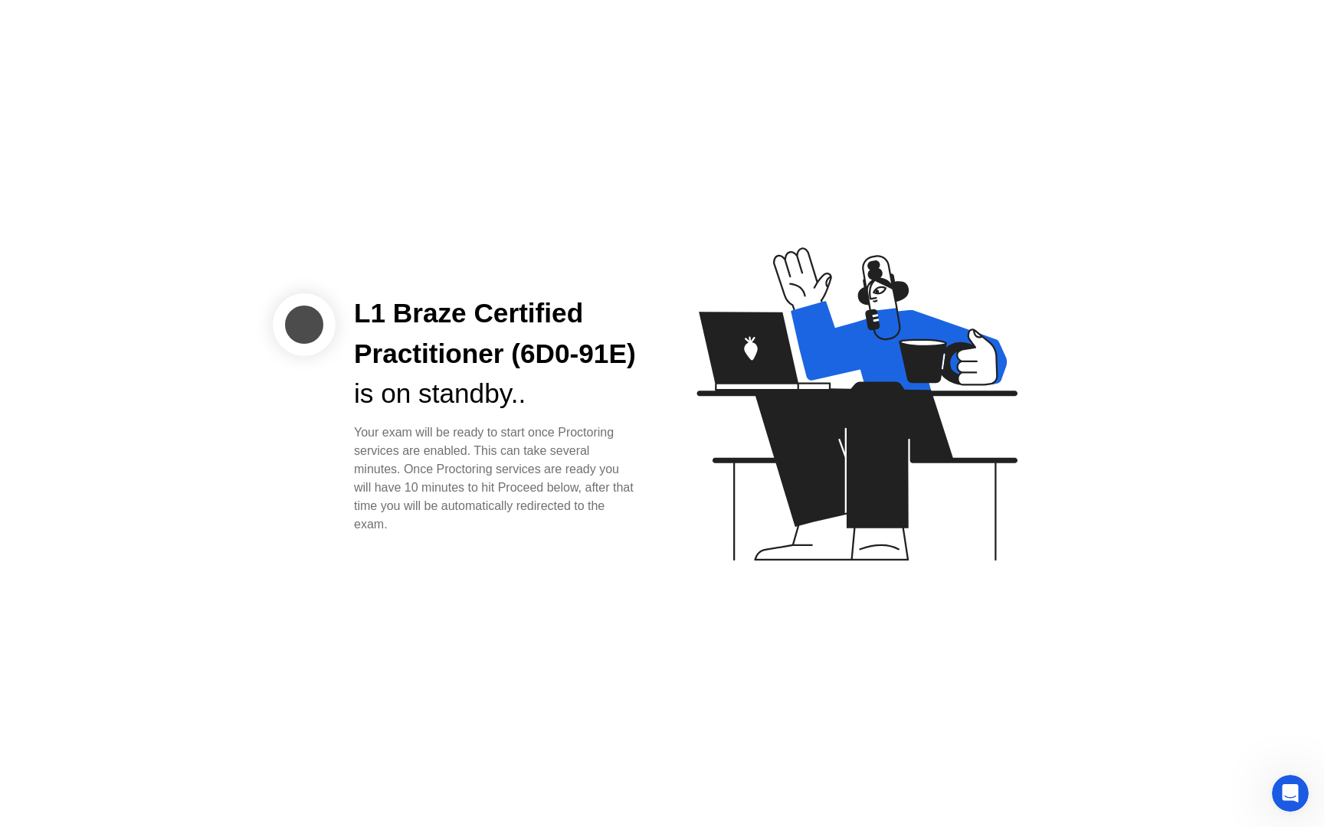
scroll to position [0, 0]
click at [1175, 312] on div "L1 Braze Certified Practitioner (6D0-91E) is on standby.. Your exam will be rea…" at bounding box center [662, 413] width 1324 height 827
drag, startPoint x: 556, startPoint y: 393, endPoint x: 611, endPoint y: 566, distance: 181.5
click at [611, 568] on div "L1 Braze Certified Practitioner (6D0-91E) is on standby.. Your exam will be rea…" at bounding box center [662, 413] width 1324 height 827
click at [611, 566] on div "L1 Braze Certified Practitioner (6D0-91E) is on standby.. Your exam will be rea…" at bounding box center [662, 413] width 1324 height 827
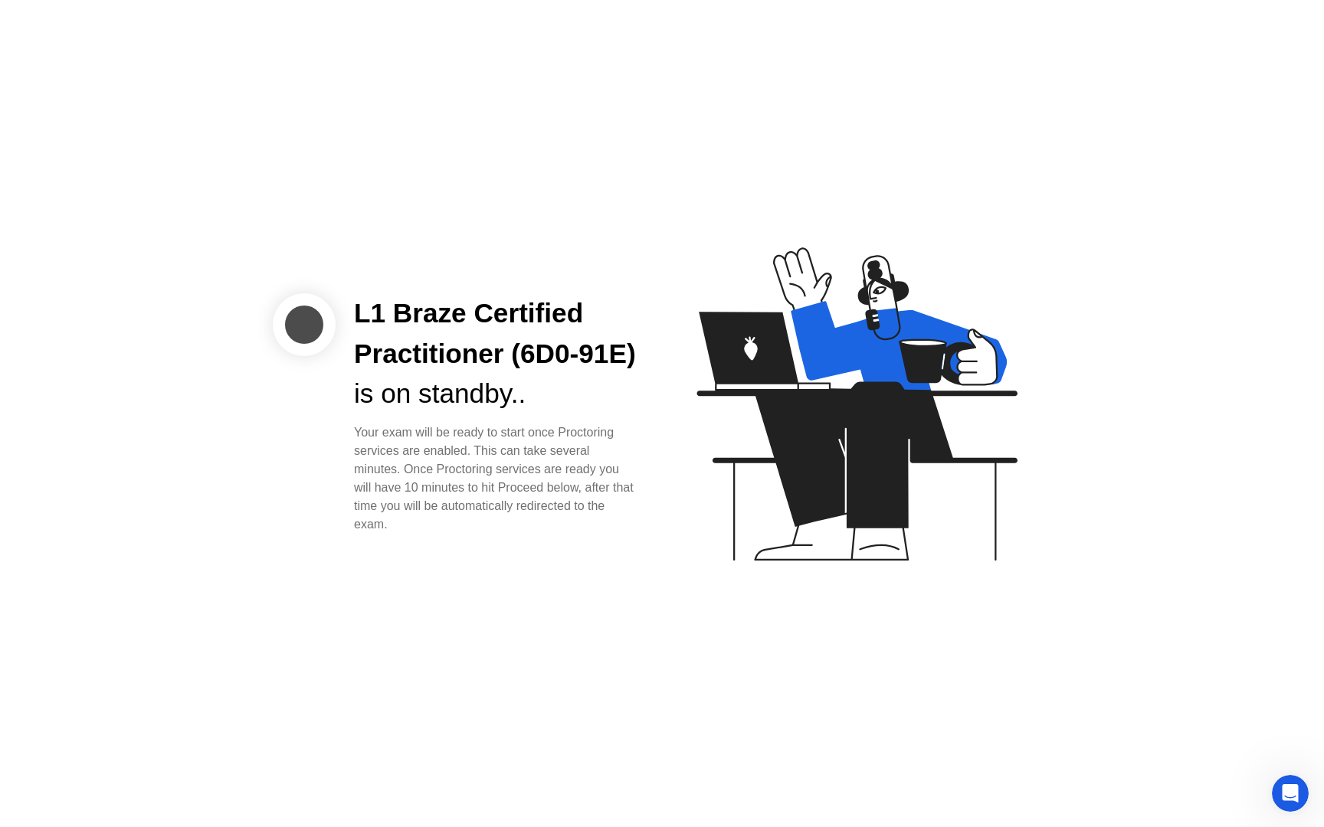
click at [216, 229] on div "L1 Braze Certified Practitioner (6D0-91E) is on standby.. Your exam will be rea…" at bounding box center [662, 413] width 1324 height 827
click at [1261, 798] on div "L1 Braze Certified Practitioner (6D0-91E) is on standby.. Your exam will be rea…" at bounding box center [662, 413] width 1324 height 827
click at [1262, 798] on div "L1 Braze Certified Practitioner (6D0-91E) is on standby.. Your exam will be rea…" at bounding box center [662, 413] width 1324 height 827
click at [1281, 796] on icon "Open Intercom Messenger" at bounding box center [1288, 791] width 25 height 25
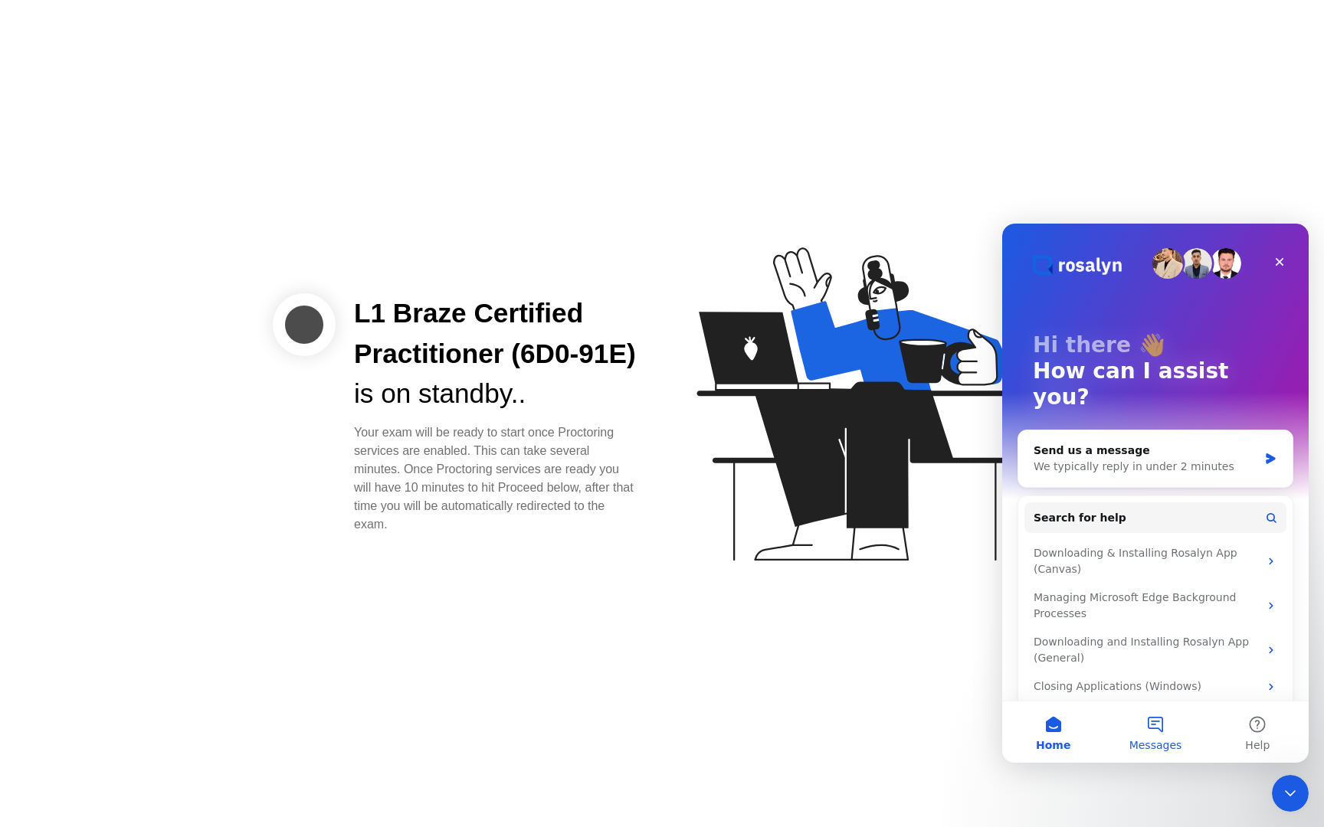
click at [1154, 740] on span "Messages" at bounding box center [1155, 745] width 53 height 11
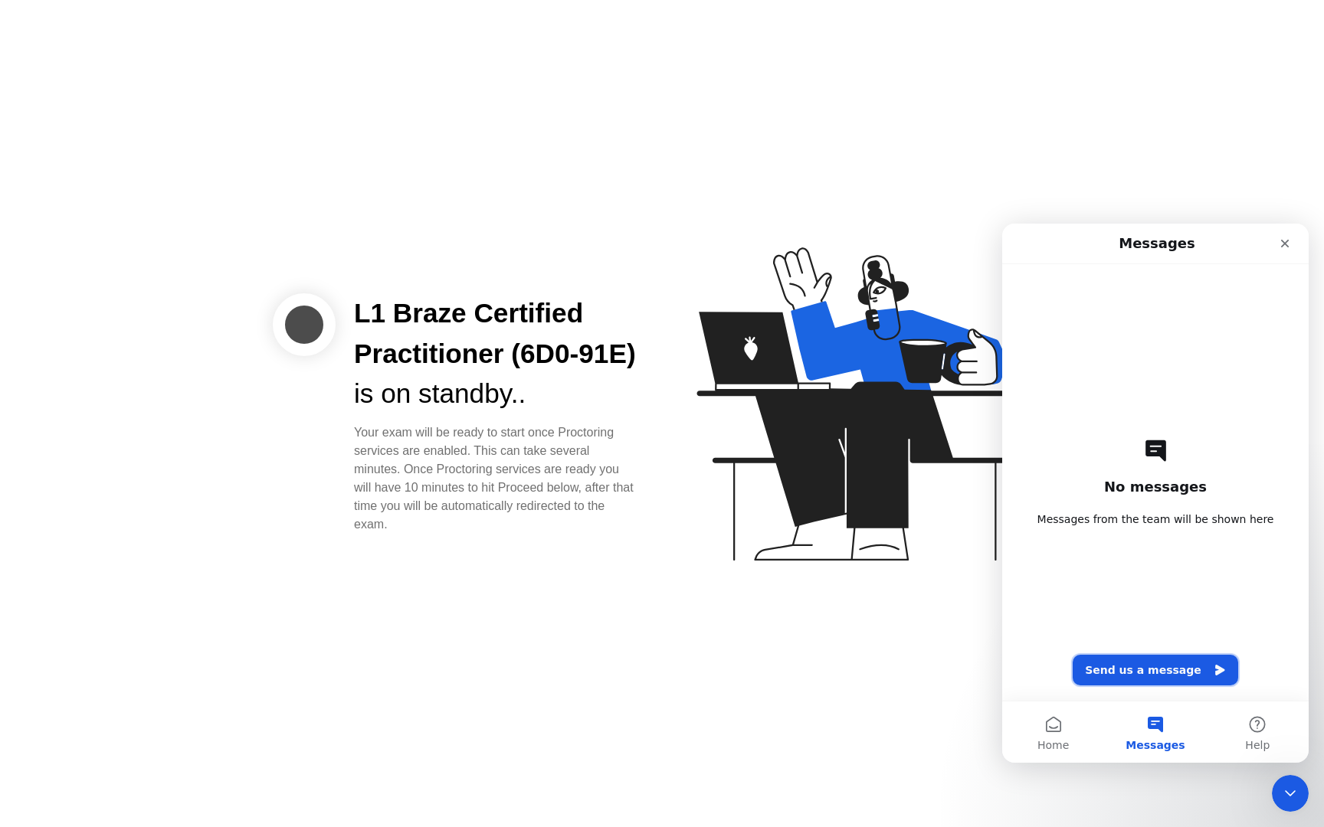
click at [1148, 674] on button "Send us a message" at bounding box center [1155, 670] width 165 height 31
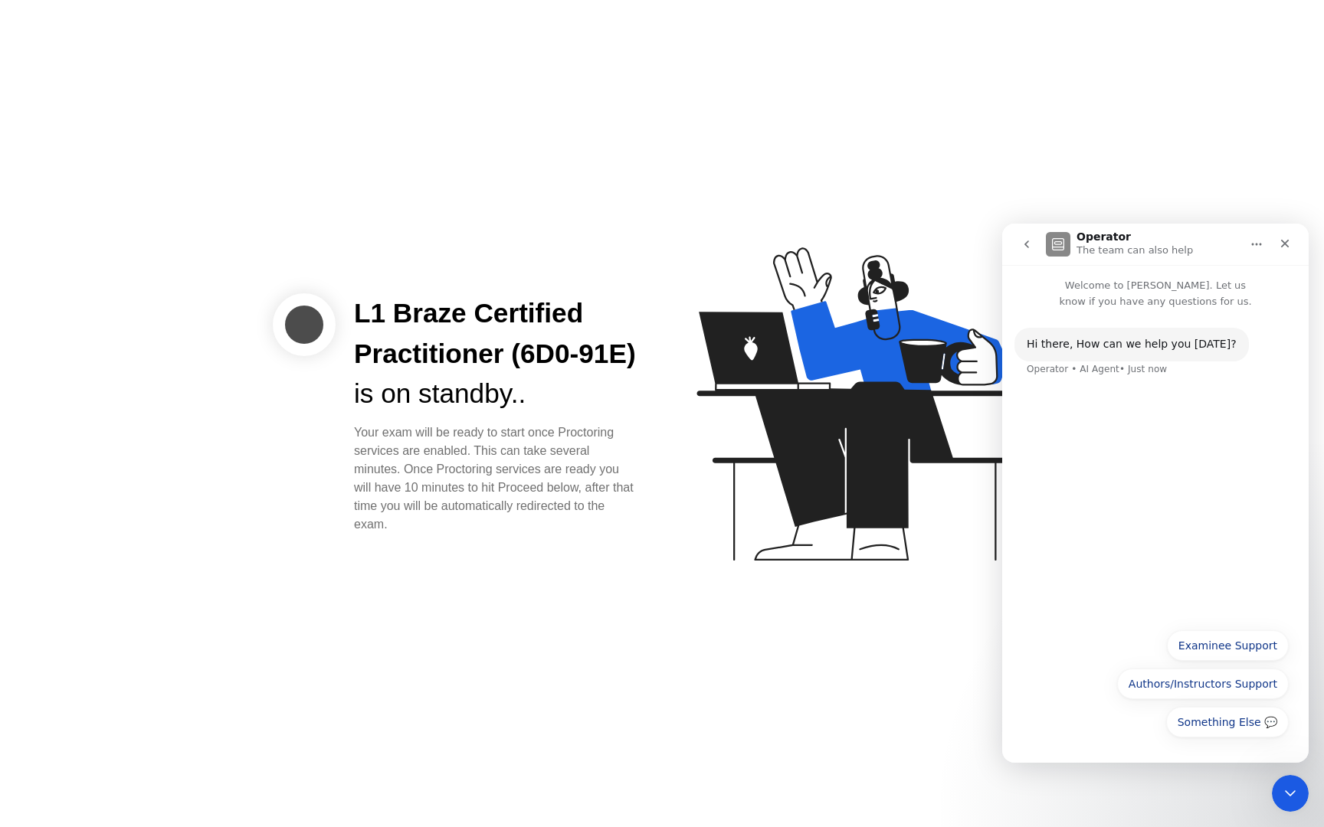
click at [1172, 449] on div "Hi ​there, How can we help you [DATE]? Operator • AI Agent • Just now" at bounding box center [1155, 465] width 306 height 311
click at [1221, 657] on button "Examinee Support" at bounding box center [1228, 646] width 122 height 31
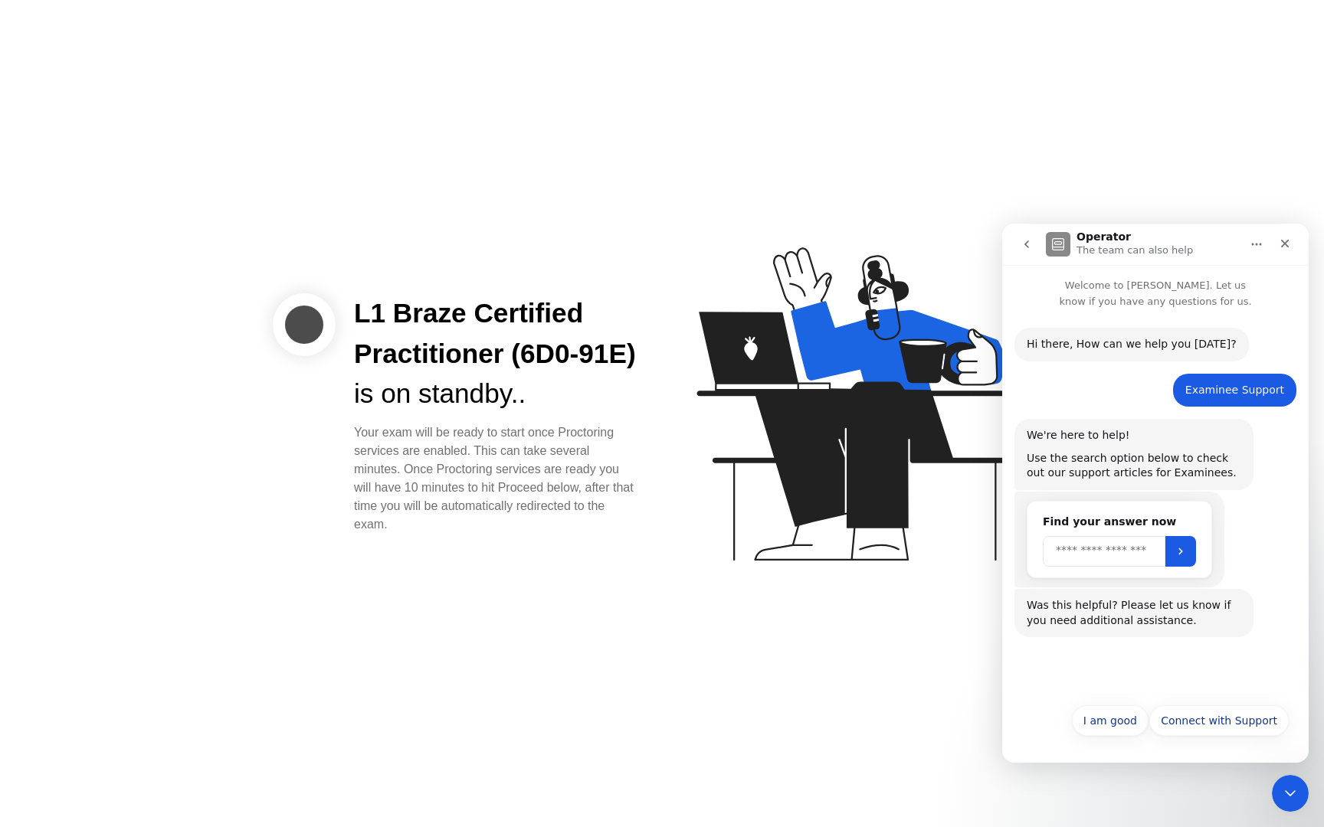
click at [1099, 547] on input "Search" at bounding box center [1104, 551] width 123 height 31
click at [1115, 549] on input "Search" at bounding box center [1104, 551] width 123 height 31
type input "*"
type input "**********"
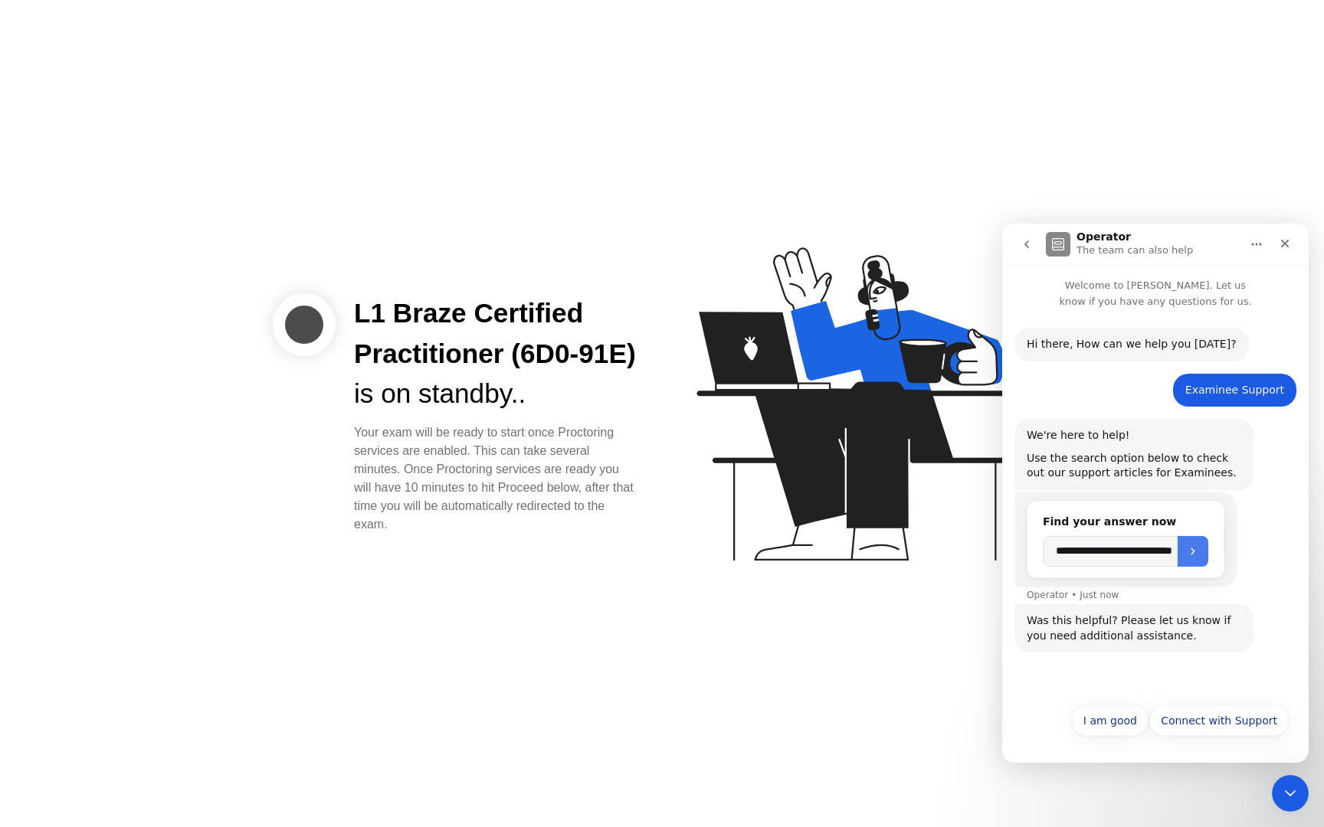
click at [1198, 553] on icon "Submit" at bounding box center [1193, 552] width 12 height 12
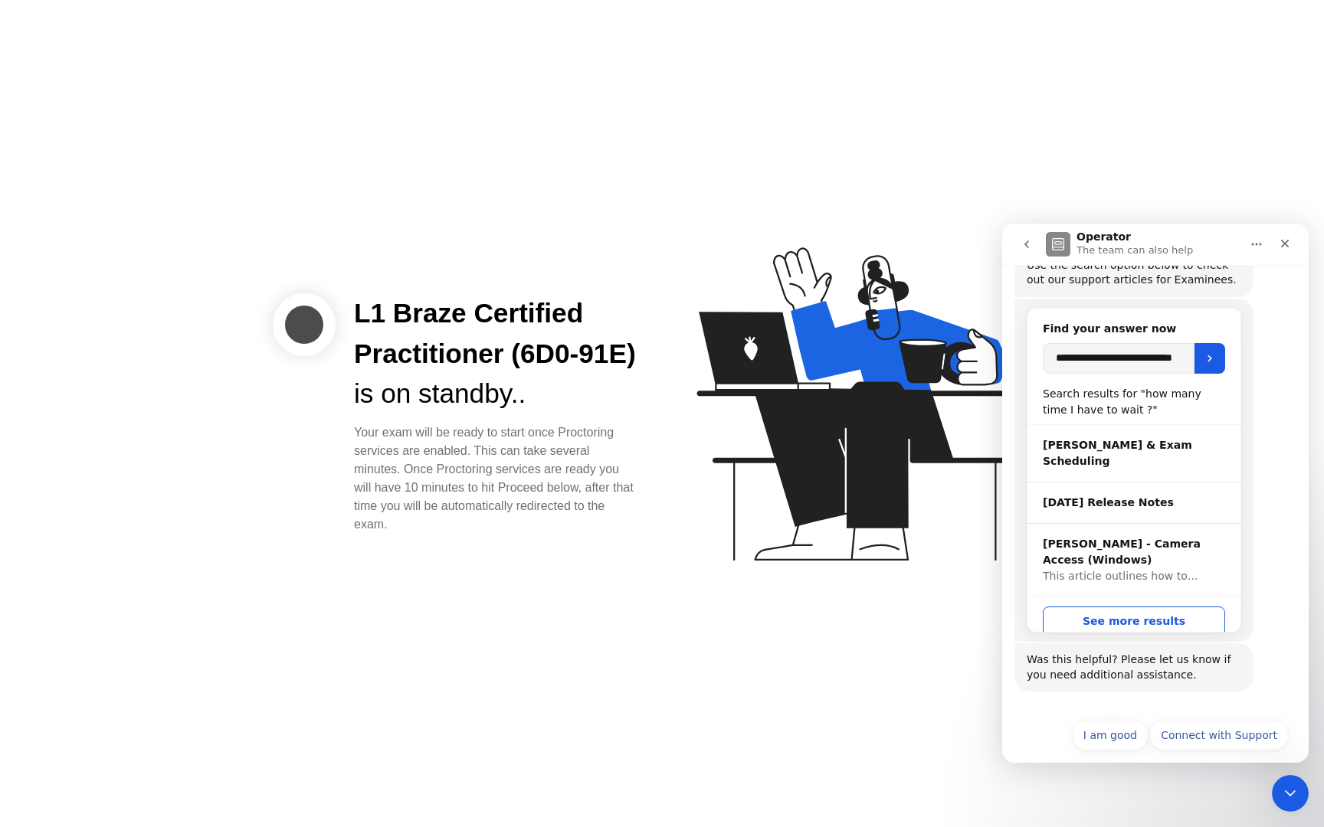
scroll to position [208, 0]
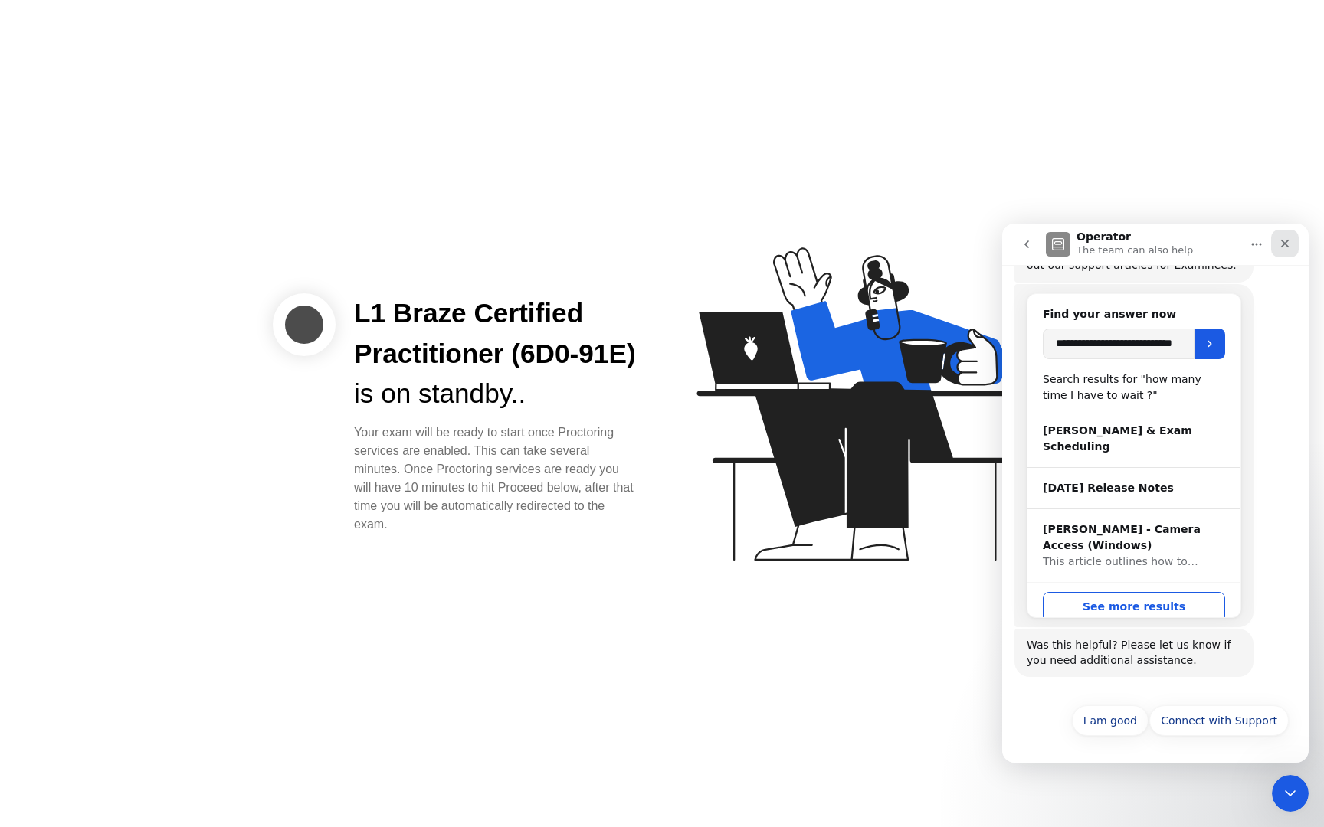
drag, startPoint x: 1279, startPoint y: 249, endPoint x: 2275, endPoint y: 473, distance: 1020.8
click at [1279, 249] on icon "Close" at bounding box center [1285, 244] width 12 height 12
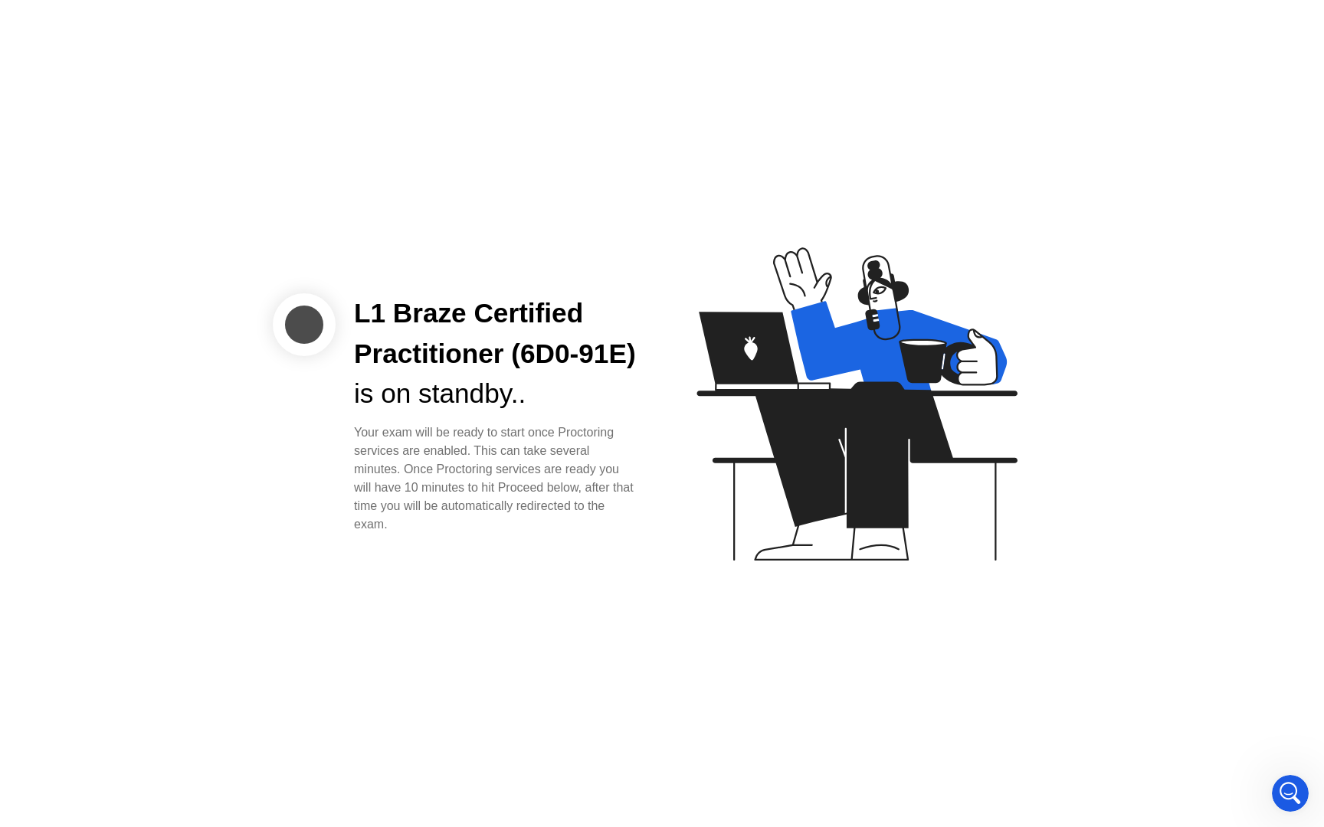
click at [745, 364] on icon at bounding box center [856, 403] width 320 height 313
drag, startPoint x: 300, startPoint y: 300, endPoint x: 542, endPoint y: 417, distance: 268.0
click at [541, 417] on div "L1 Braze Certified Practitioner (6D0-91E) is on standby.. Your exam will be rea…" at bounding box center [464, 413] width 383 height 241
click at [542, 414] on div "is on standby.." at bounding box center [495, 394] width 283 height 41
click at [1283, 785] on icon "Open Intercom Messenger" at bounding box center [1288, 791] width 25 height 25
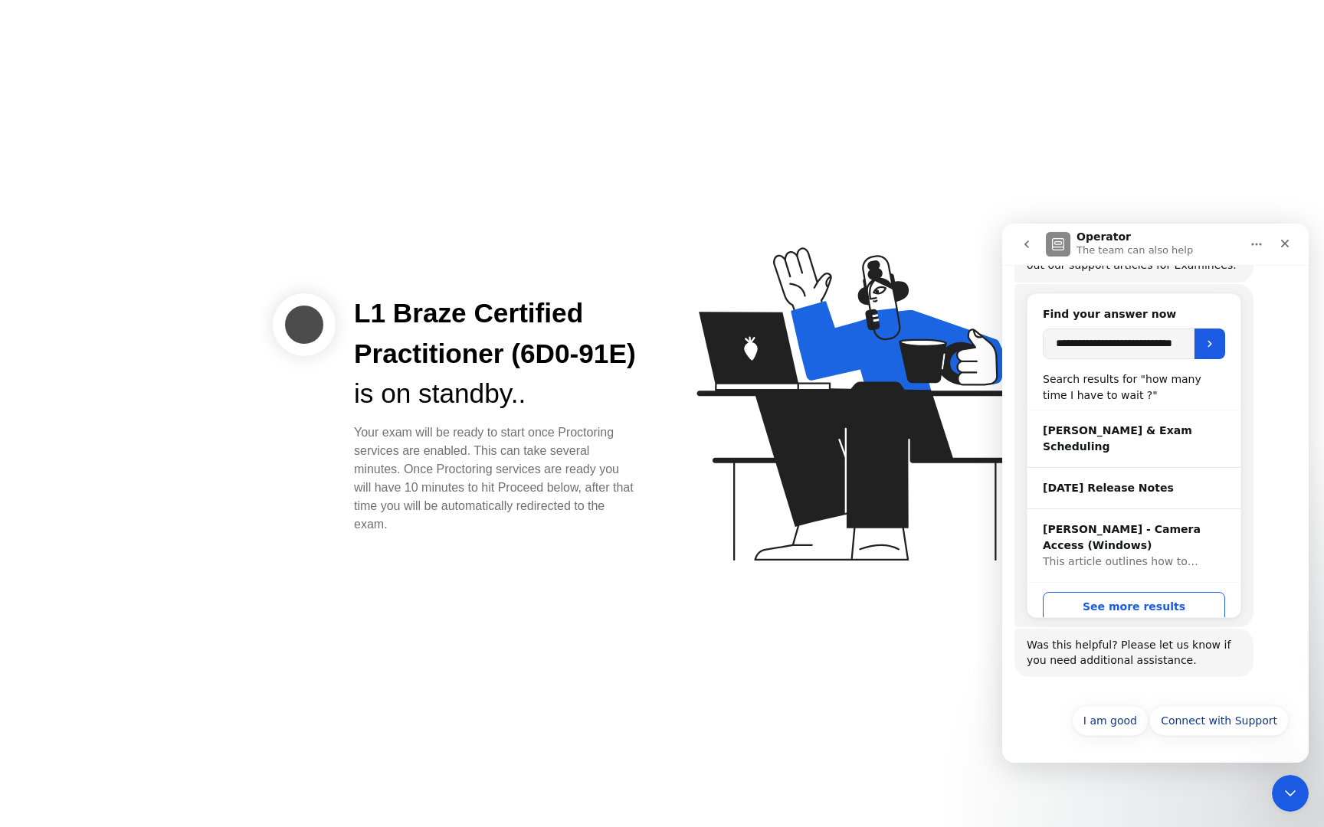
click at [1271, 510] on div "**********" at bounding box center [1155, 456] width 282 height 345
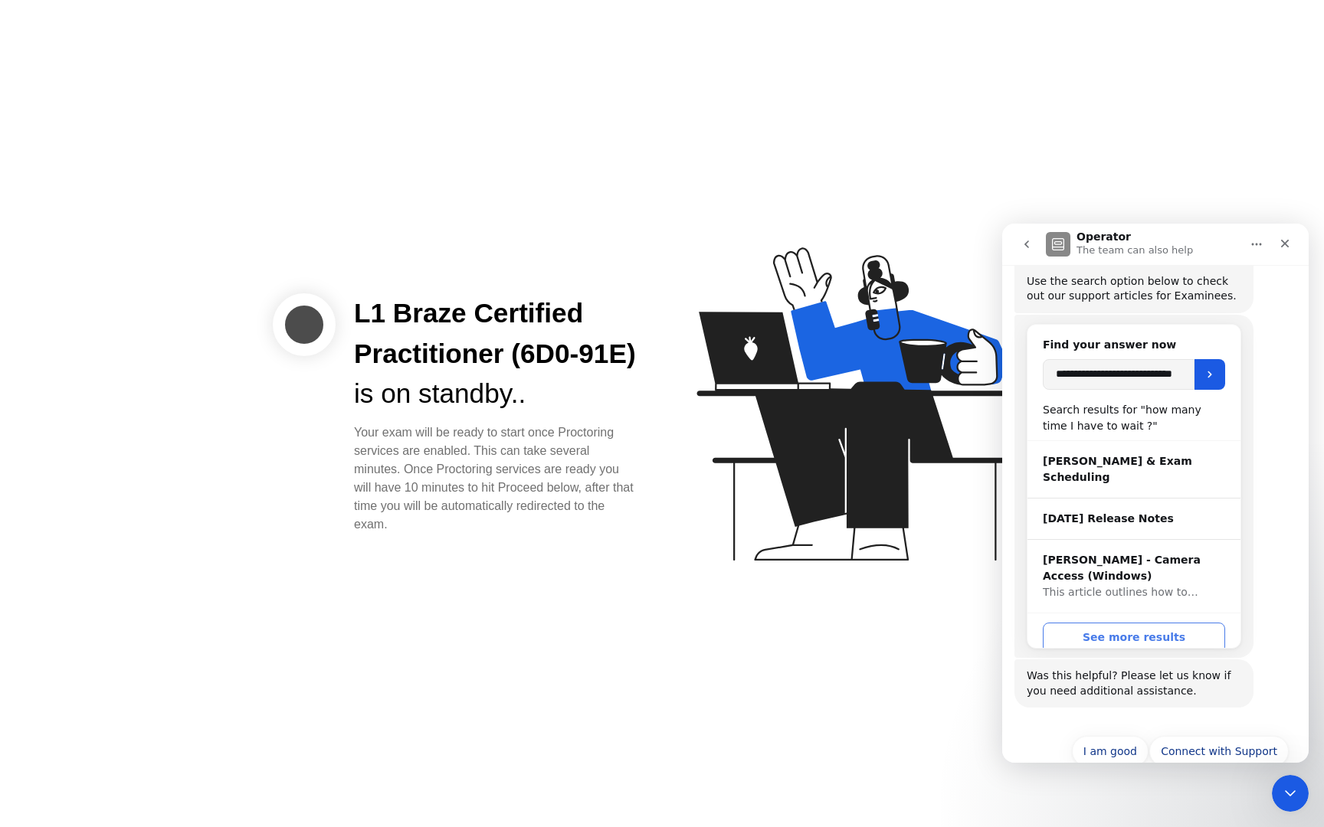
scroll to position [158, 0]
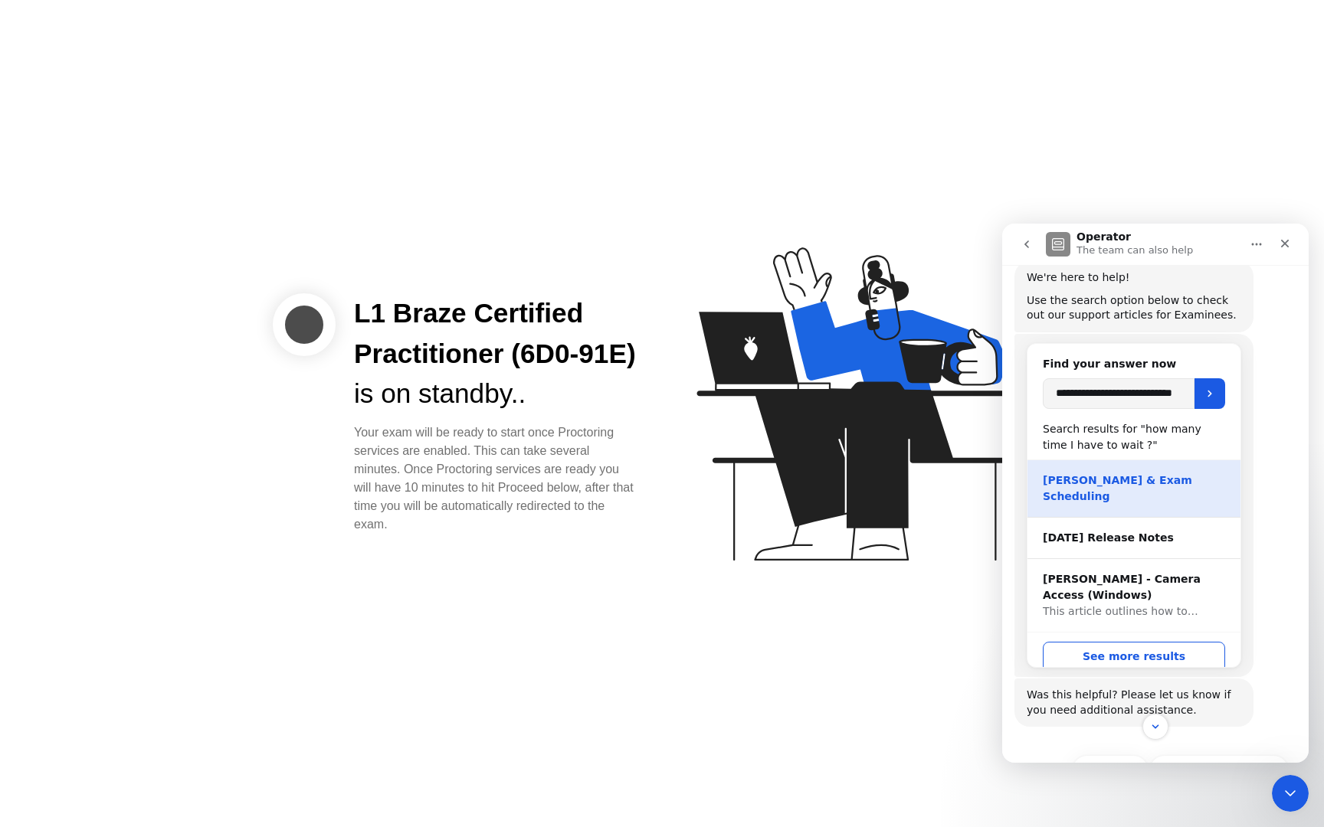
click at [1132, 488] on div "[PERSON_NAME] & Exam Scheduling" at bounding box center [1134, 489] width 182 height 32
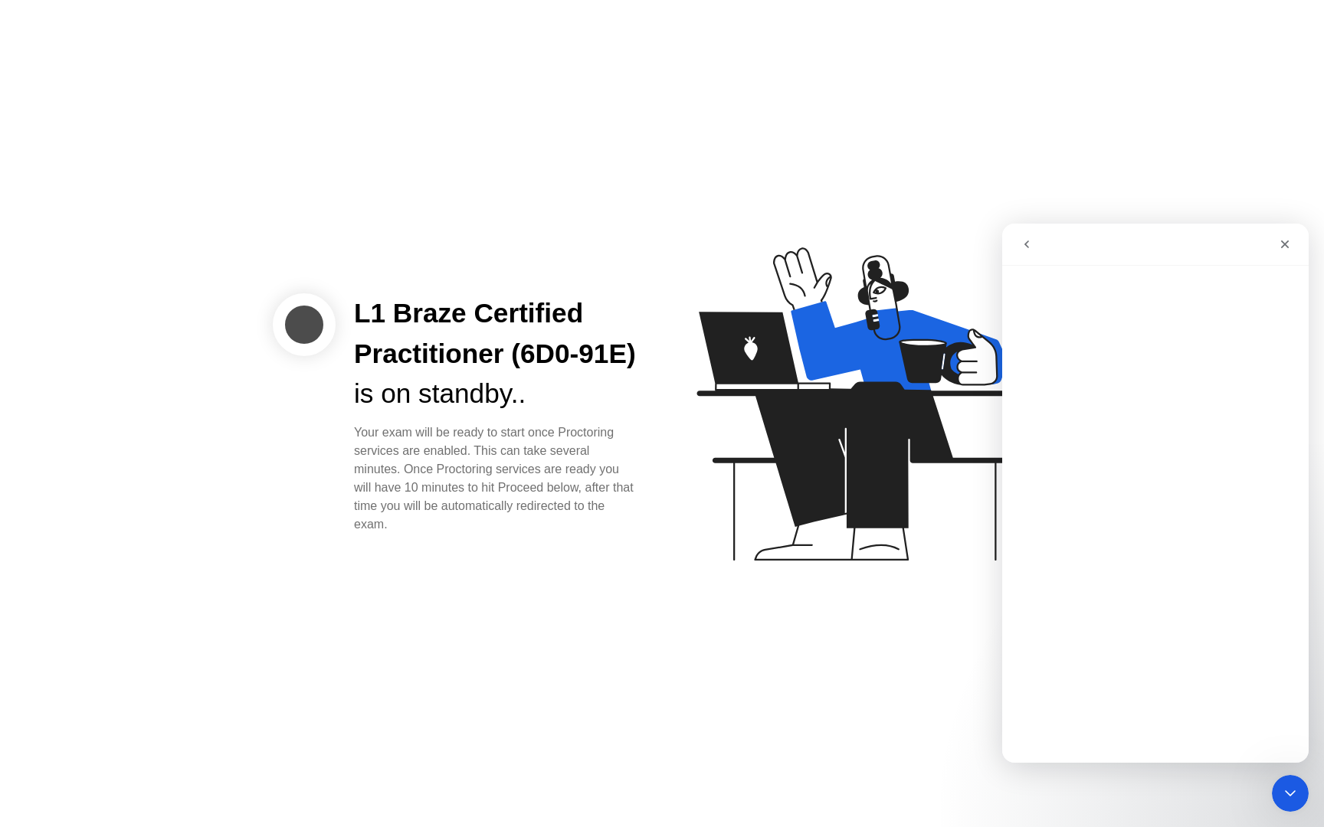
click at [1027, 253] on button "go back" at bounding box center [1026, 244] width 29 height 29
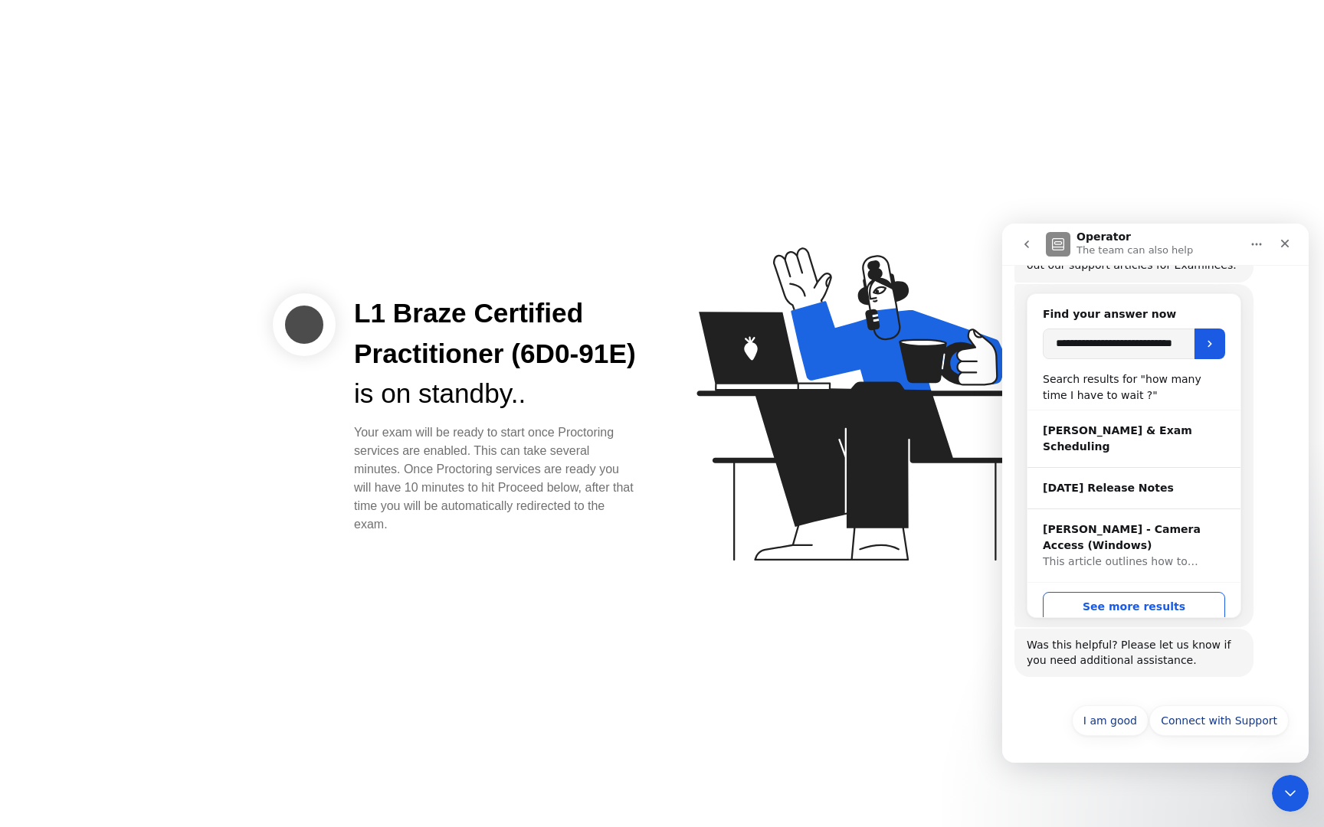
click at [1027, 253] on button "go back" at bounding box center [1026, 244] width 29 height 29
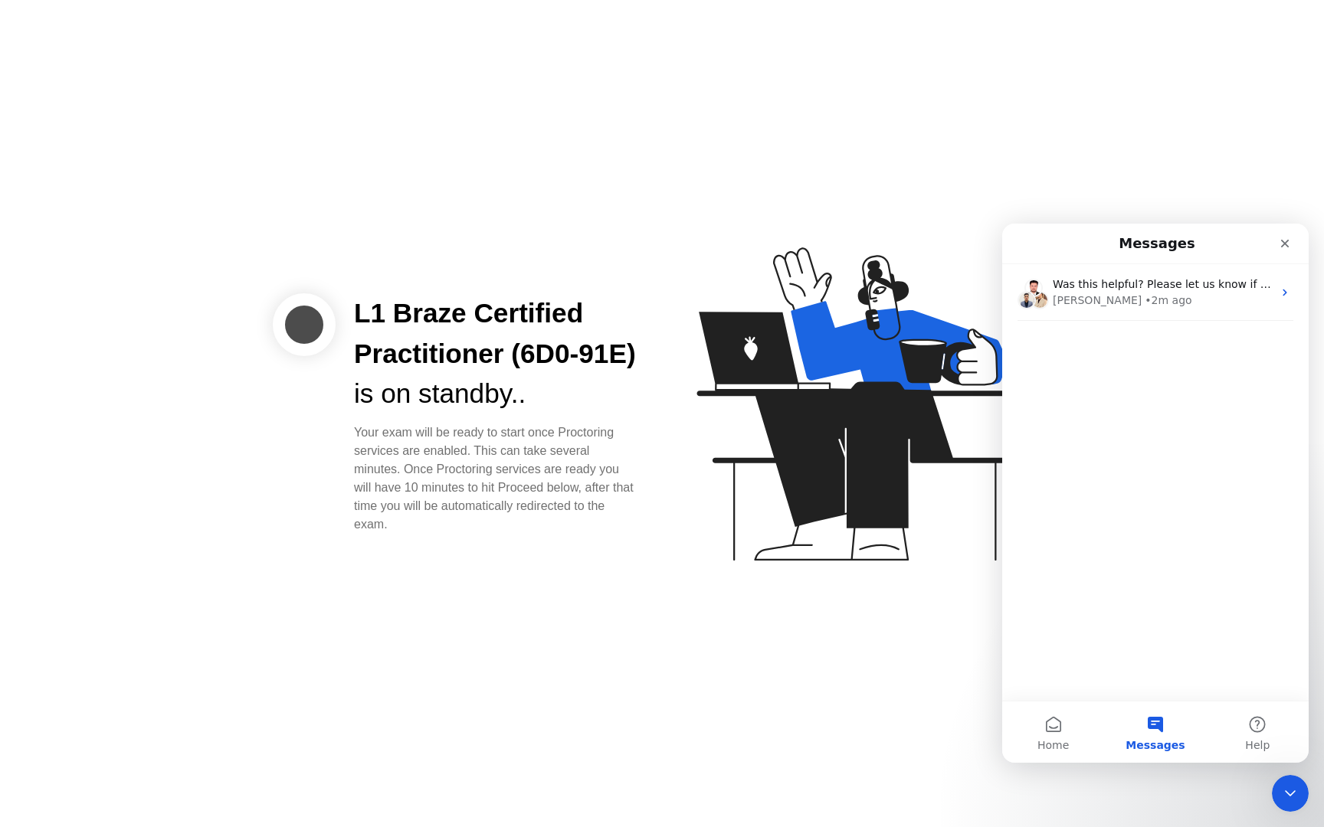
scroll to position [0, 0]
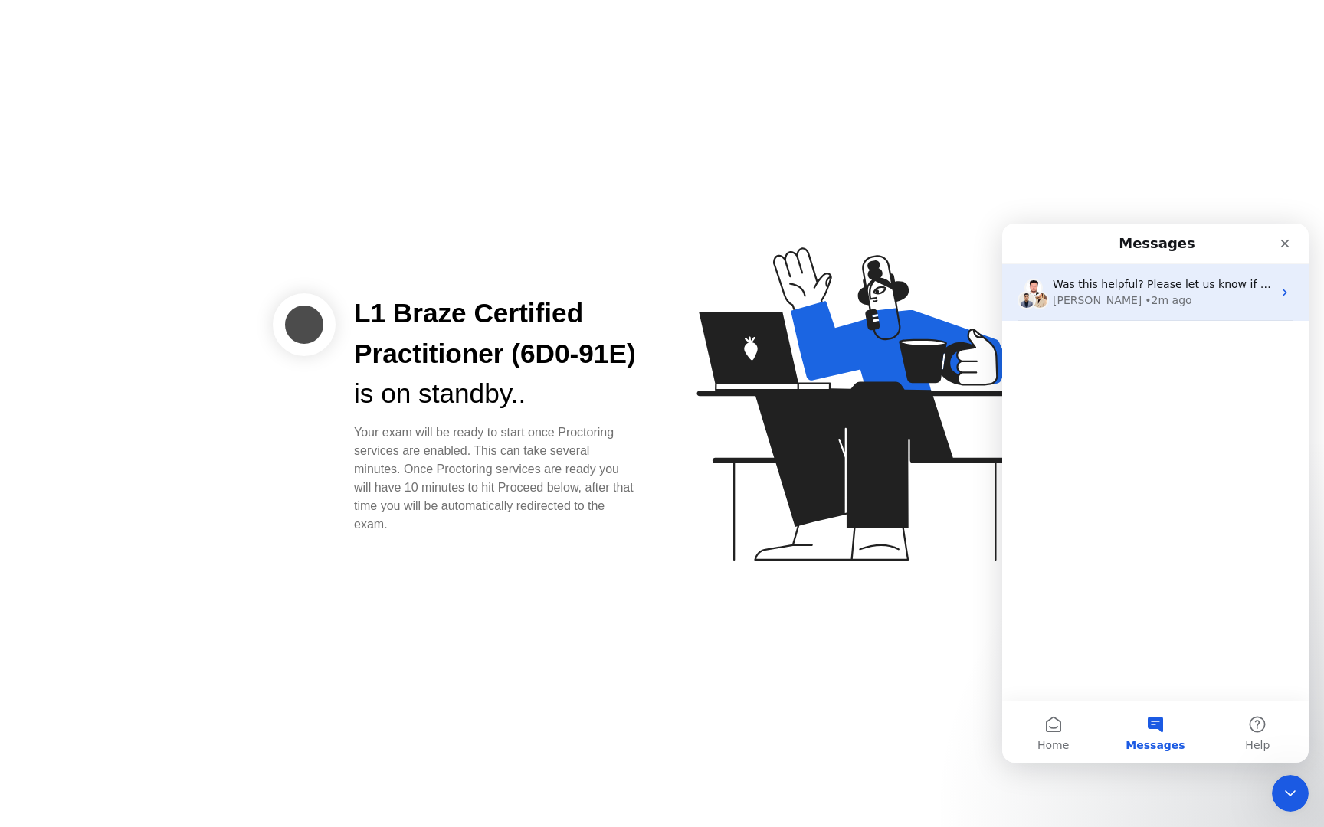
click at [1063, 303] on div "[PERSON_NAME]" at bounding box center [1097, 301] width 89 height 16
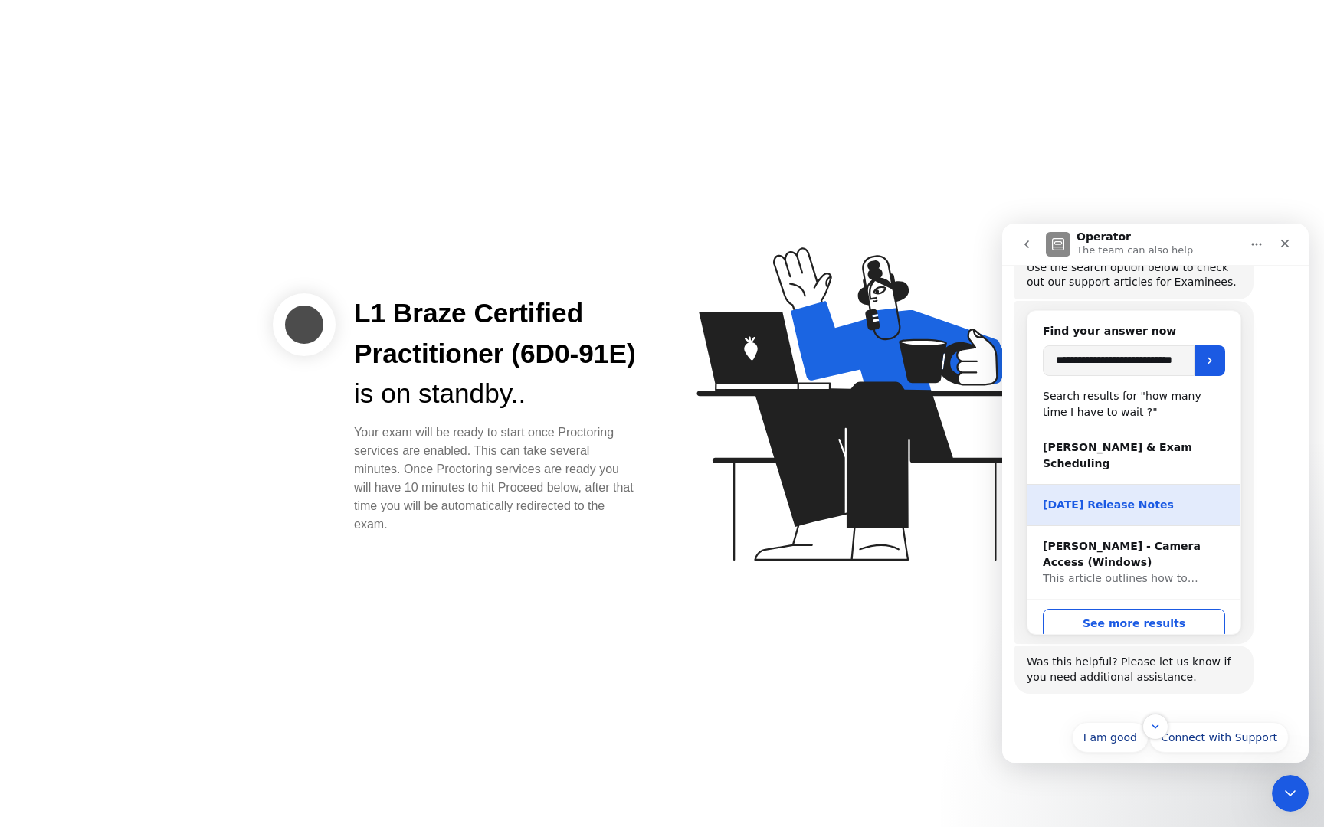
scroll to position [208, 0]
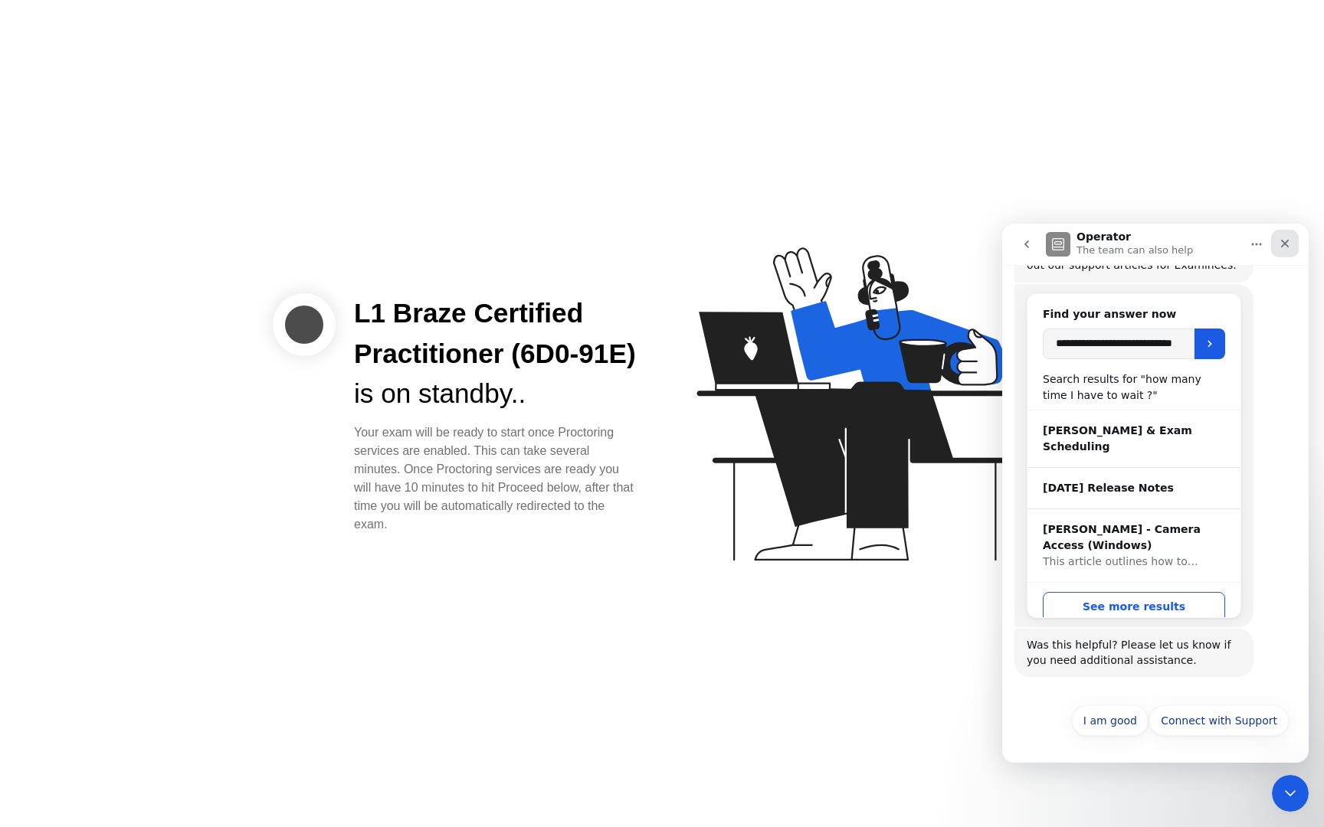
click at [1288, 246] on icon "Close" at bounding box center [1285, 244] width 8 height 8
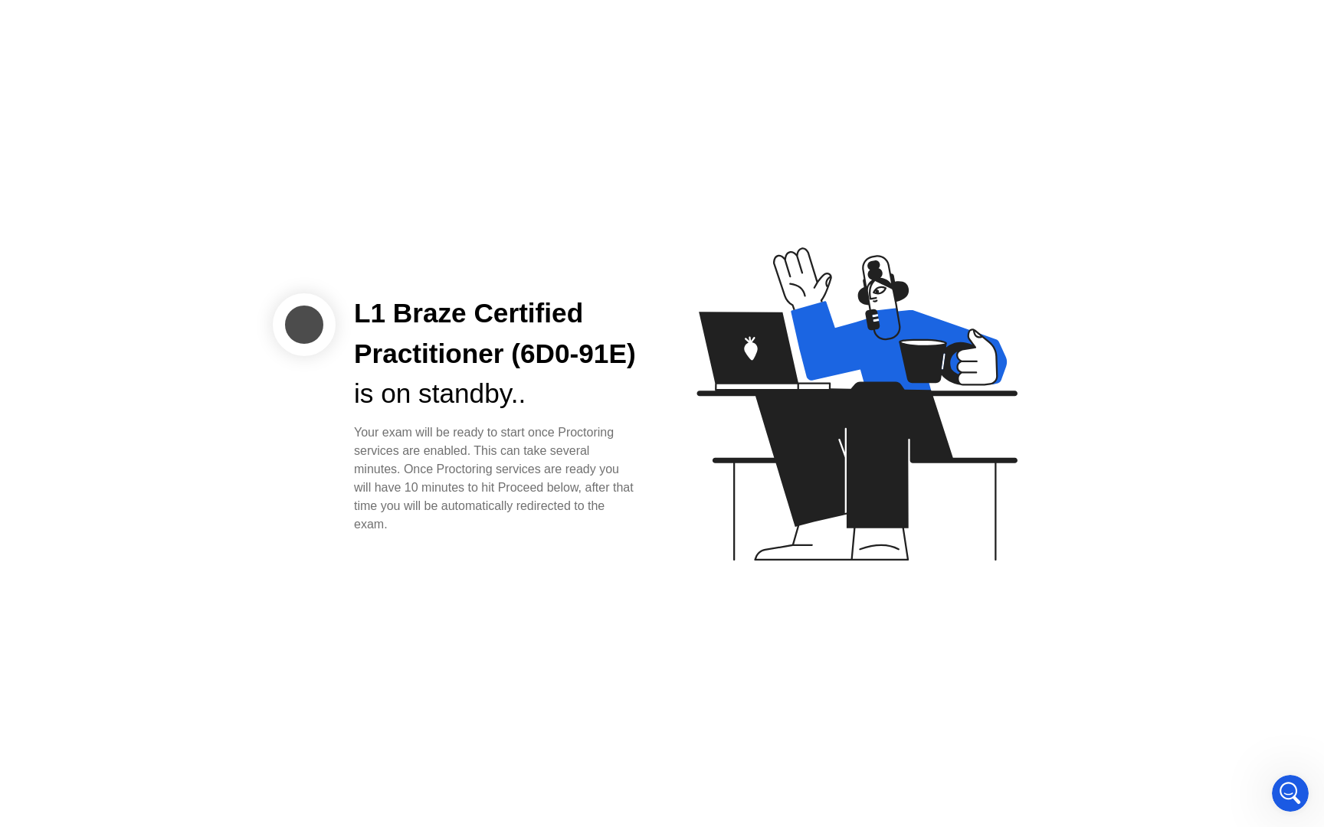
click at [533, 330] on div "L1 Braze Certified Practitioner (6D0-91E)" at bounding box center [495, 333] width 283 height 81
drag, startPoint x: 355, startPoint y: 286, endPoint x: 447, endPoint y: 560, distance: 289.5
click at [447, 560] on div "L1 Braze Certified Practitioner (6D0-91E) is on standby.. Your exam will be rea…" at bounding box center [662, 413] width 1324 height 827
click at [492, 534] on div "Your exam will be ready to start once Proctoring services are enabled. This can…" at bounding box center [495, 479] width 283 height 110
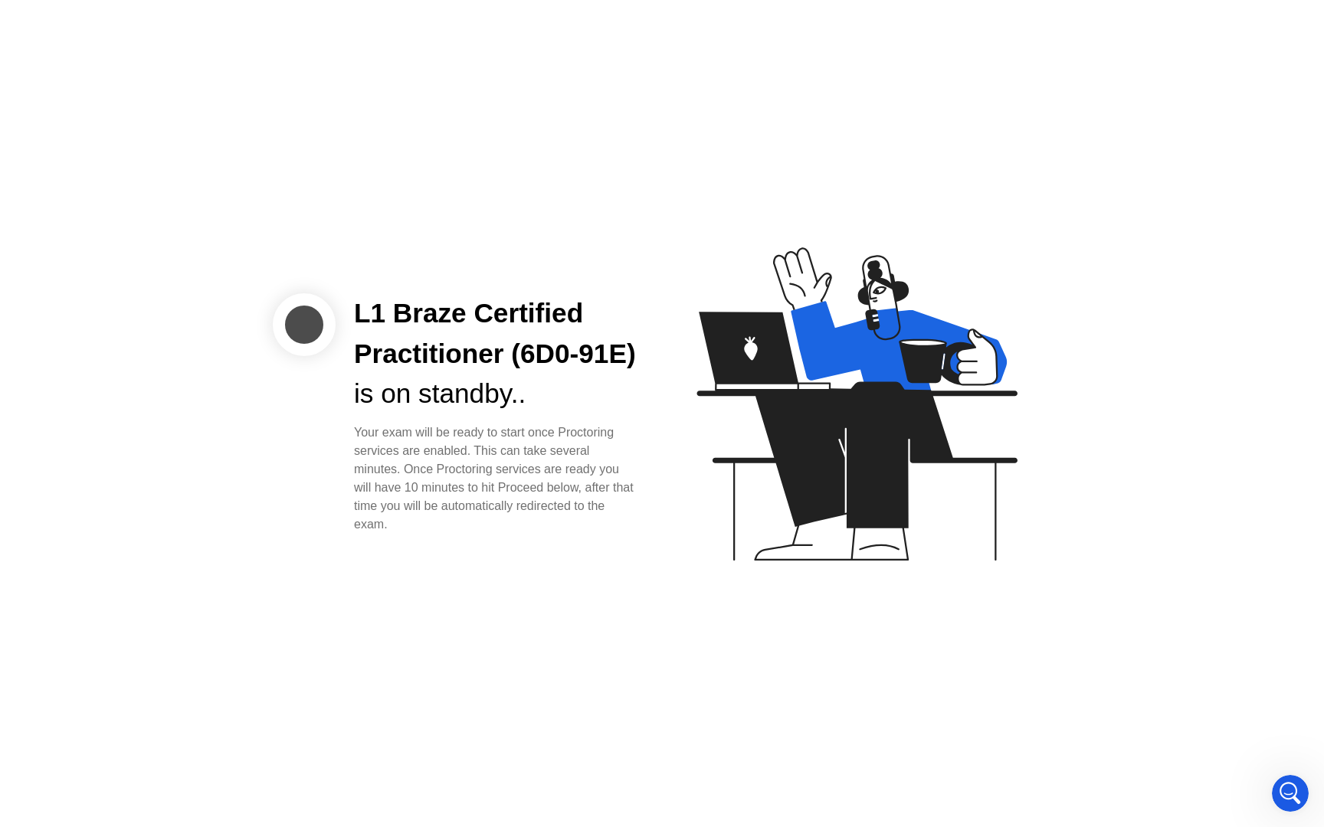
click at [501, 527] on div "Your exam will be ready to start once Proctoring services are enabled. This can…" at bounding box center [495, 479] width 283 height 110
click at [476, 595] on div "L1 Braze Certified Practitioner (6D0-91E) is on standby.. Your exam will be rea…" at bounding box center [662, 413] width 1324 height 827
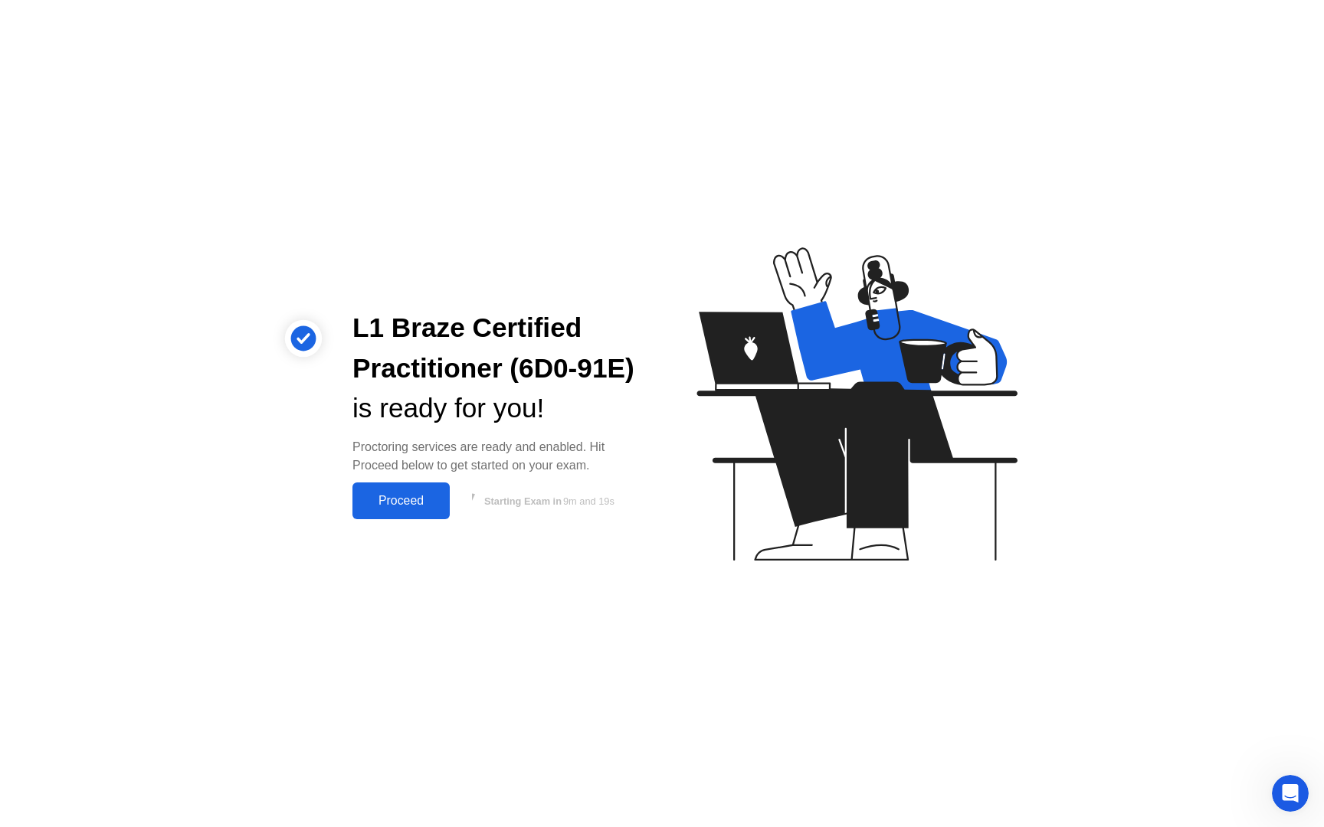
click at [388, 498] on div "Proceed" at bounding box center [401, 501] width 88 height 14
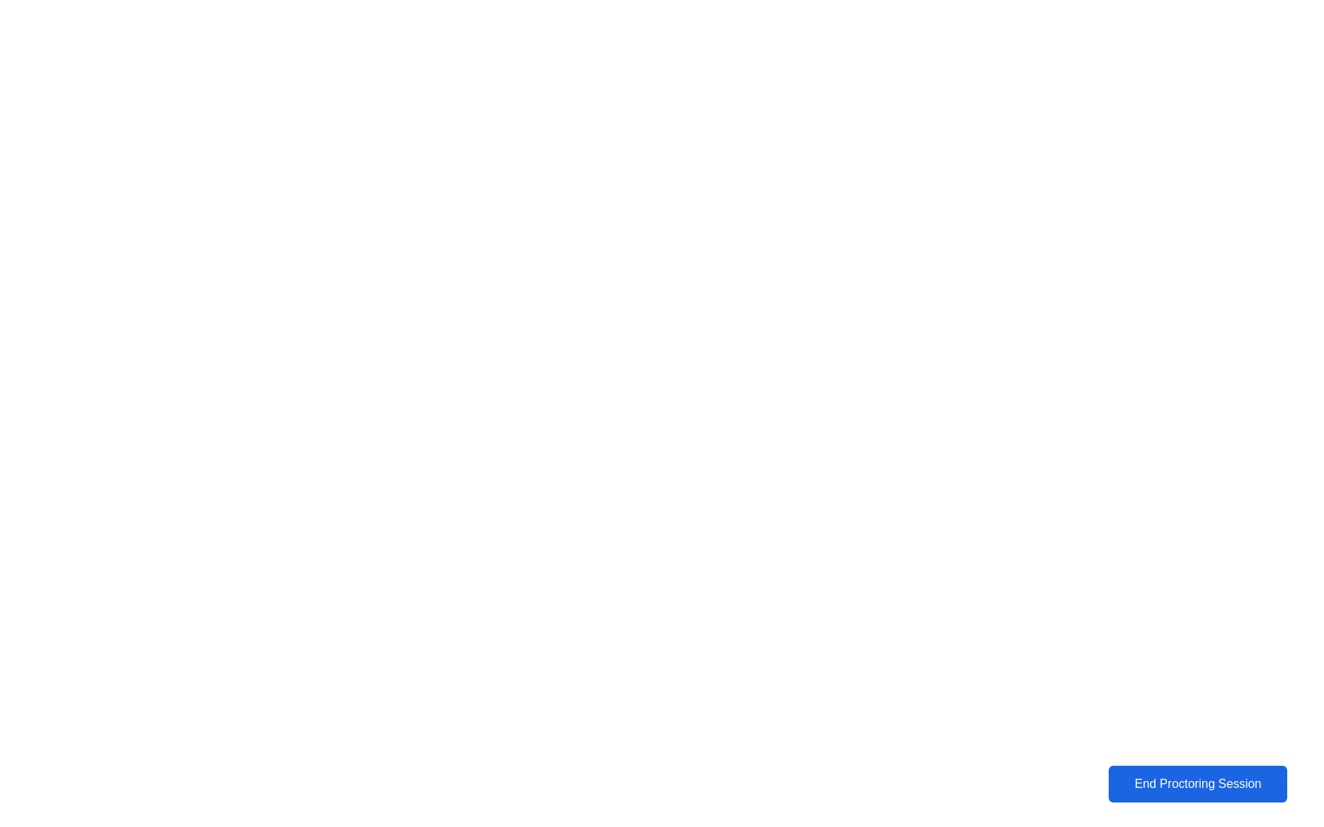
click at [1142, 789] on div "End Proctoring Session" at bounding box center [1197, 785] width 170 height 14
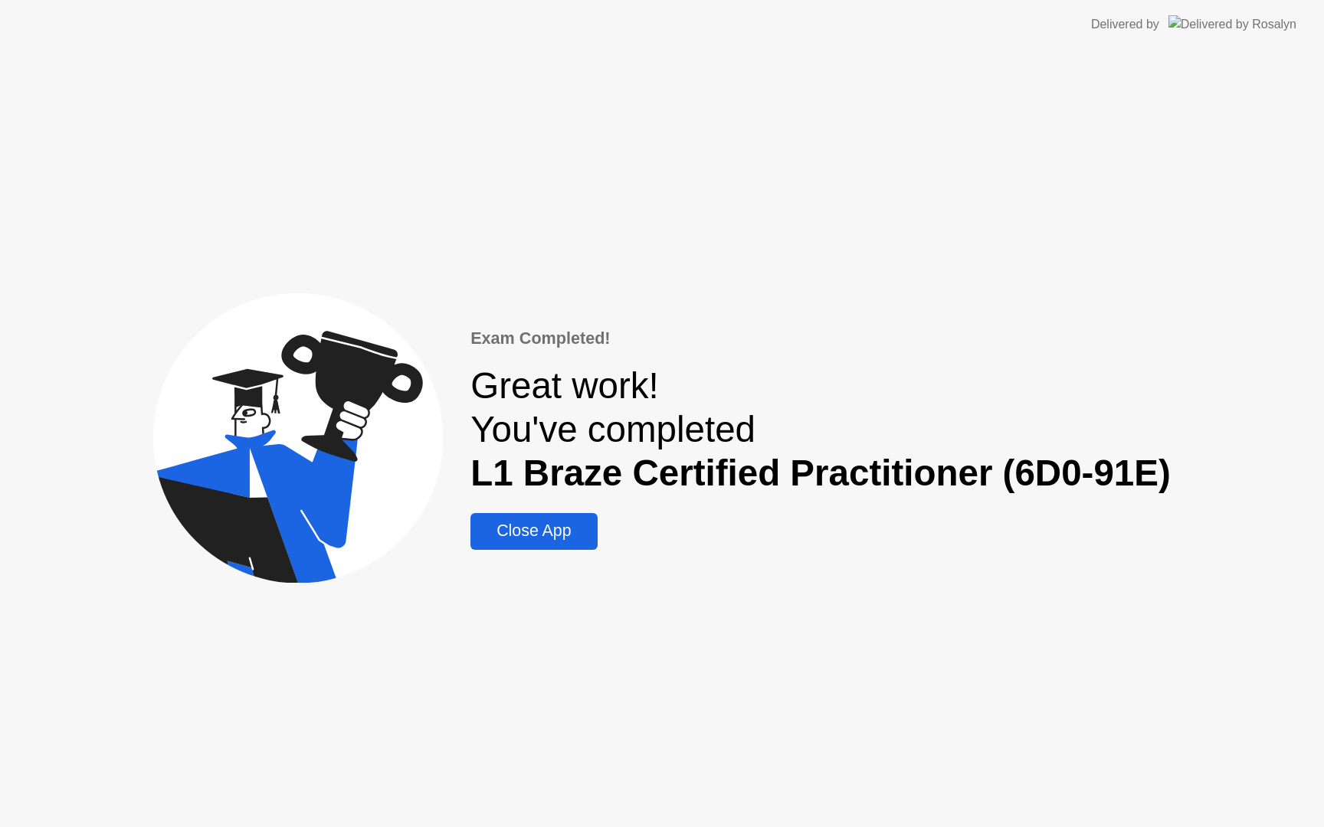
click at [553, 540] on div "Close App" at bounding box center [533, 531] width 117 height 19
